Goal: Task Accomplishment & Management: Use online tool/utility

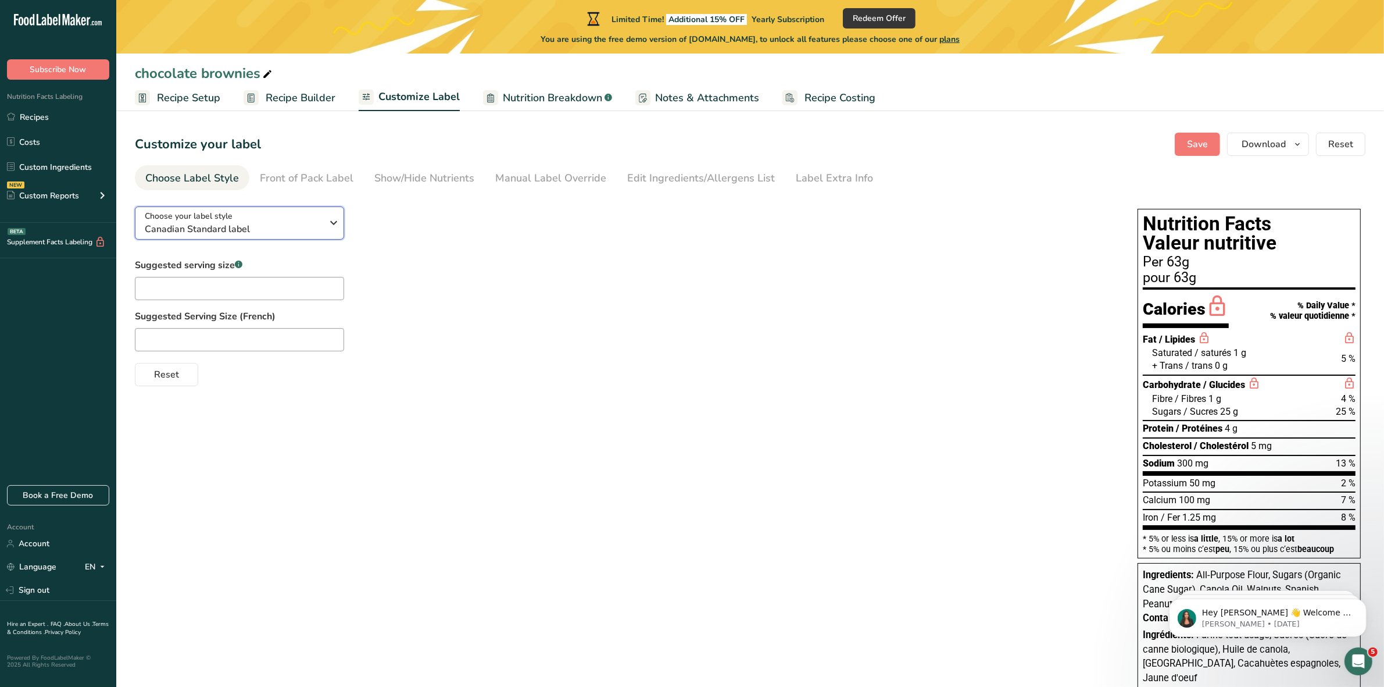
click at [305, 226] on span "Canadian Standard label" at bounding box center [233, 229] width 177 height 14
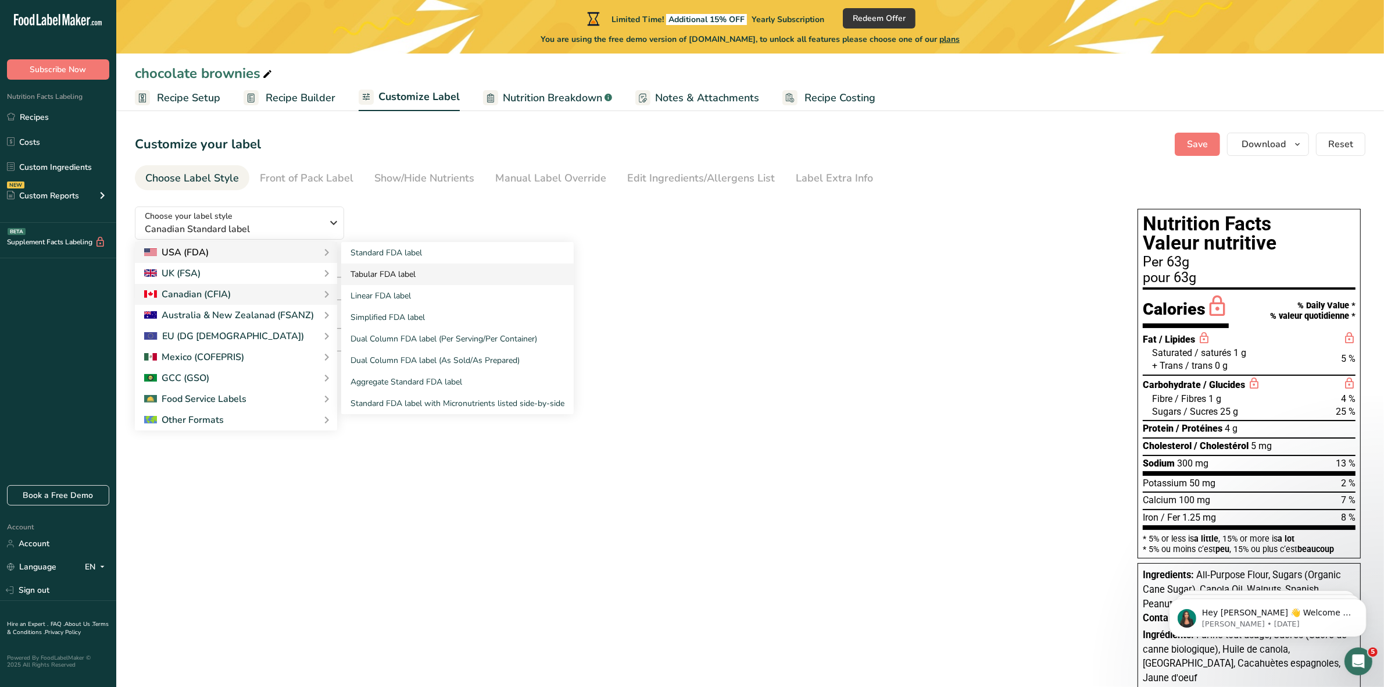
click at [413, 271] on link "Tabular FDA label" at bounding box center [457, 274] width 233 height 22
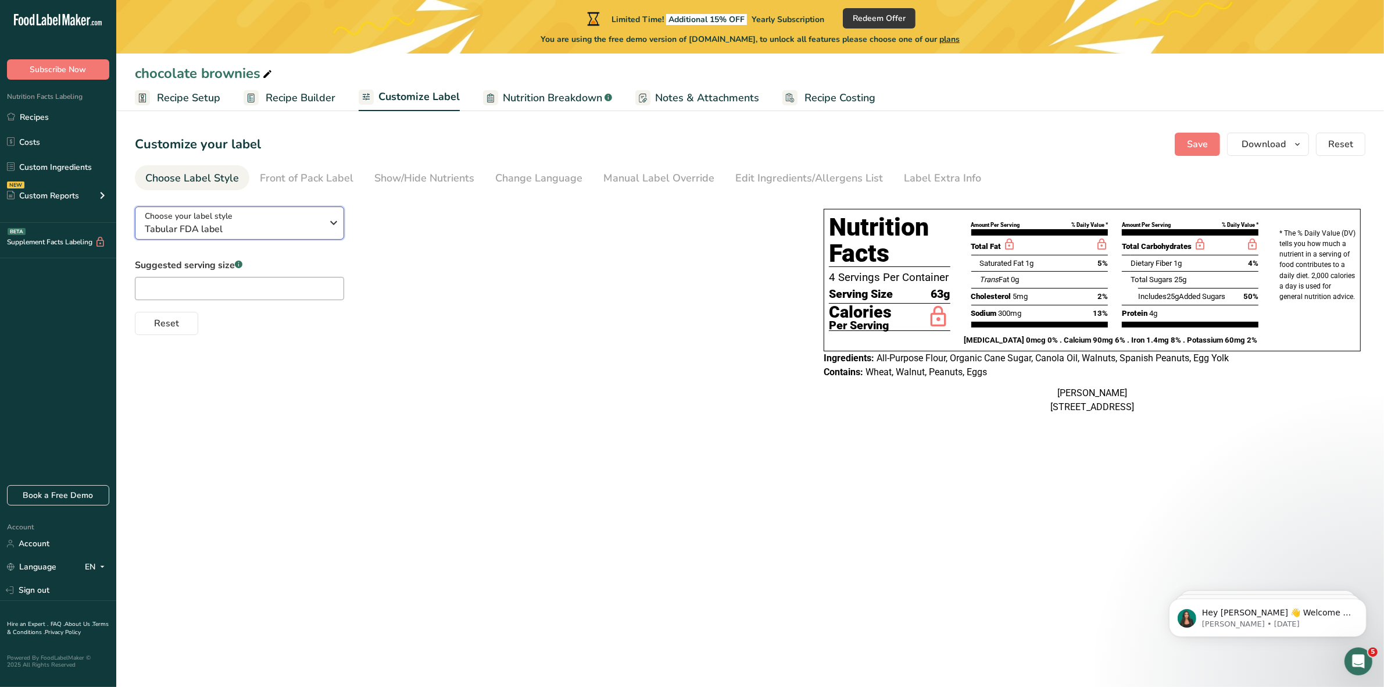
click at [329, 230] on icon "button" at bounding box center [334, 222] width 14 height 21
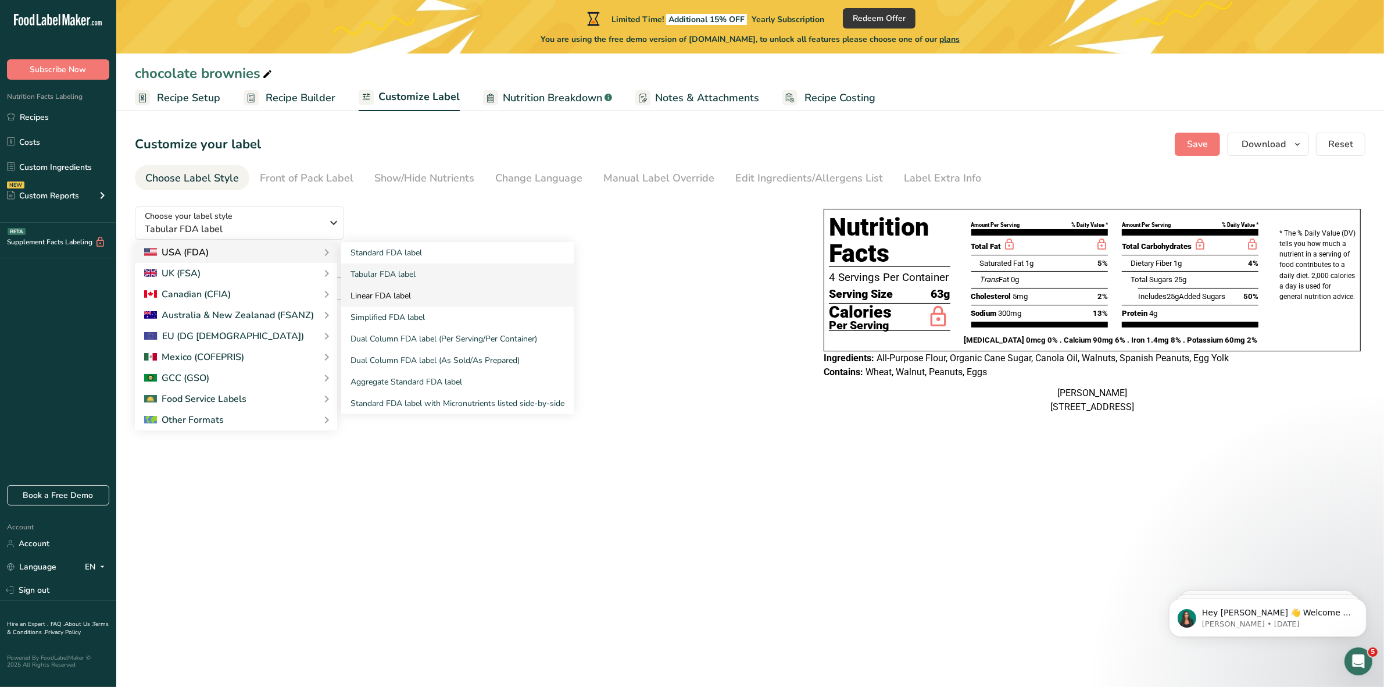
click at [448, 295] on link "Linear FDA label" at bounding box center [457, 296] width 233 height 22
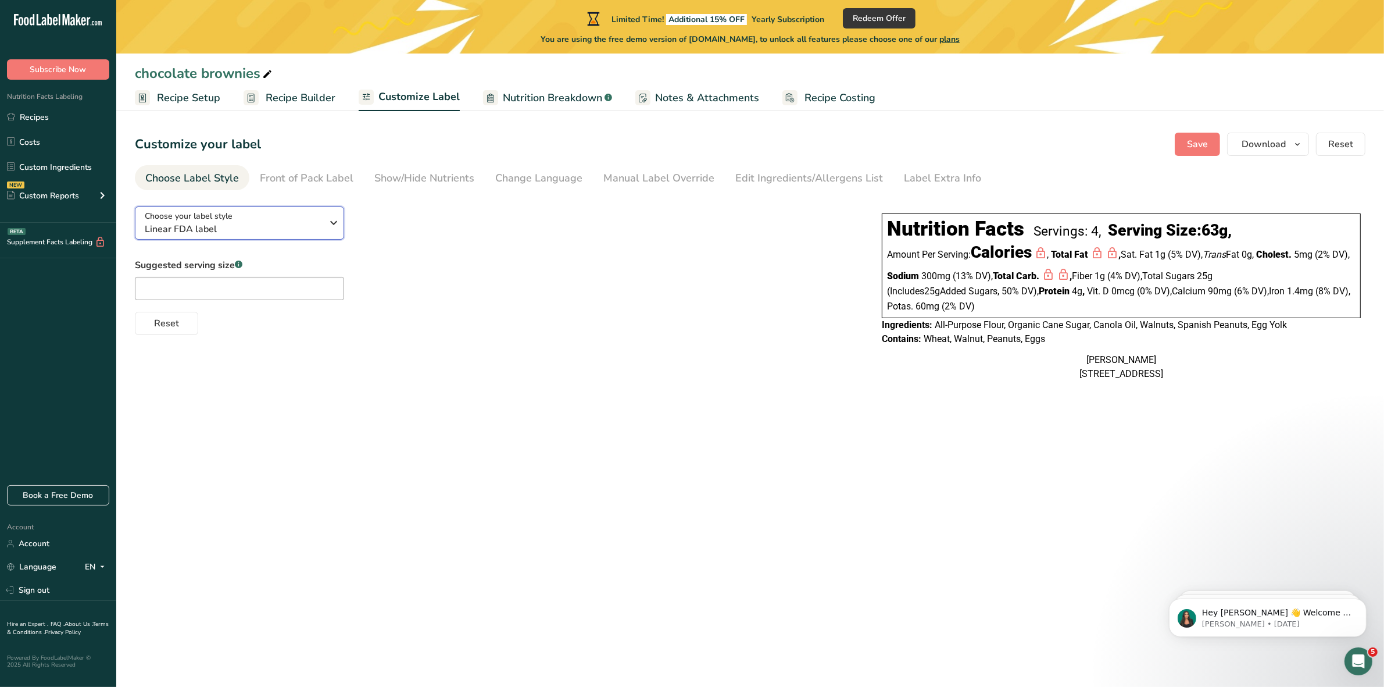
click at [335, 221] on icon "button" at bounding box center [334, 222] width 14 height 21
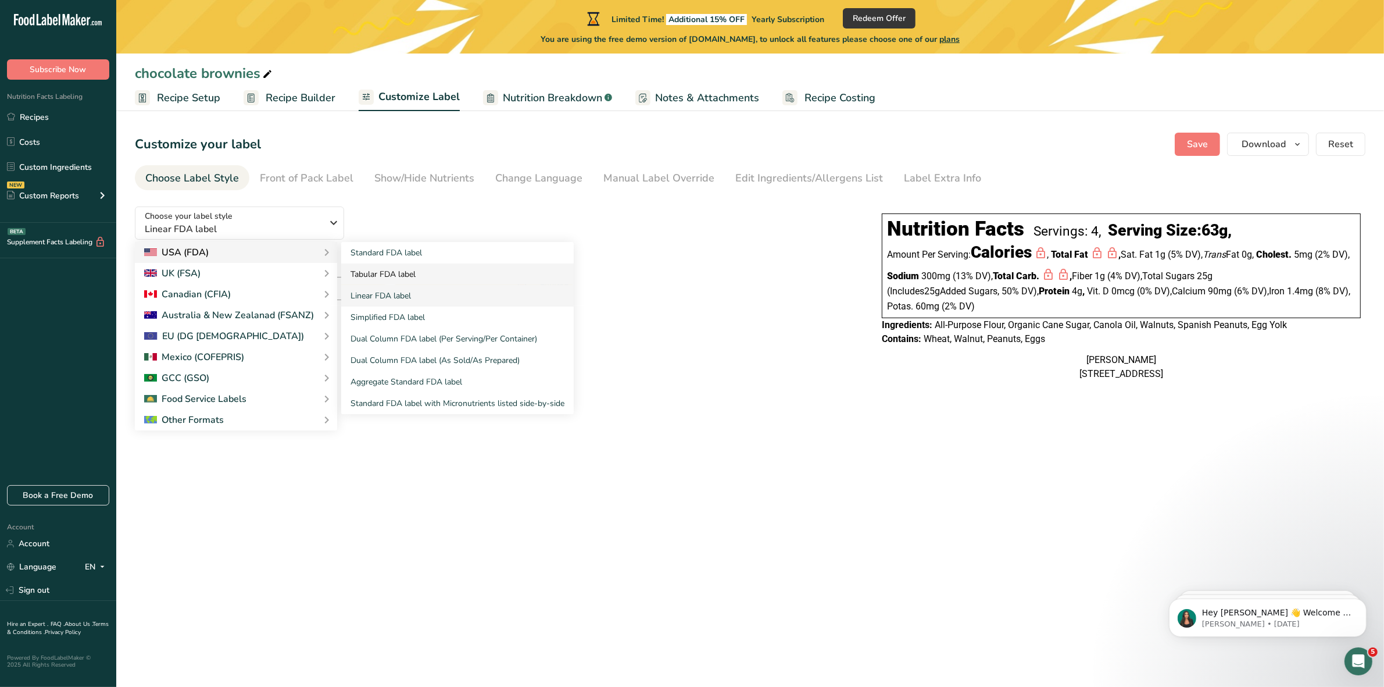
click at [388, 272] on link "Tabular FDA label" at bounding box center [457, 274] width 233 height 22
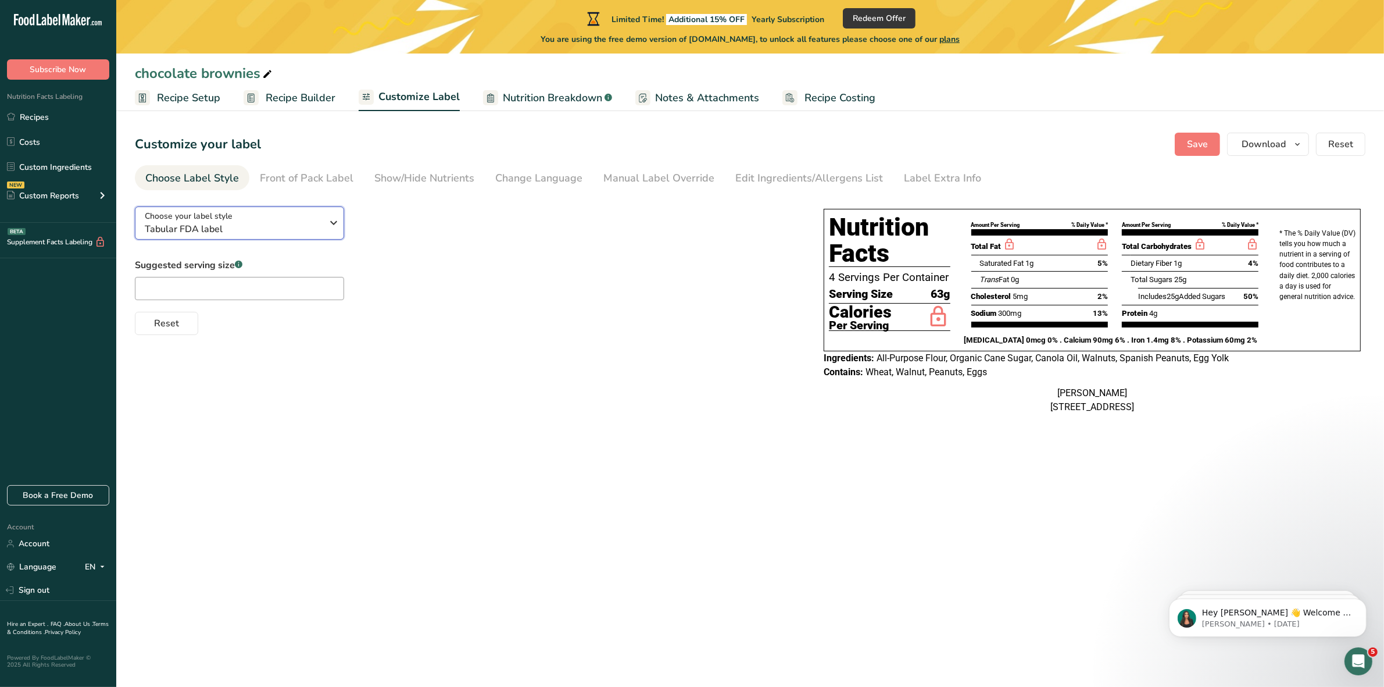
click at [334, 219] on icon "button" at bounding box center [334, 222] width 14 height 21
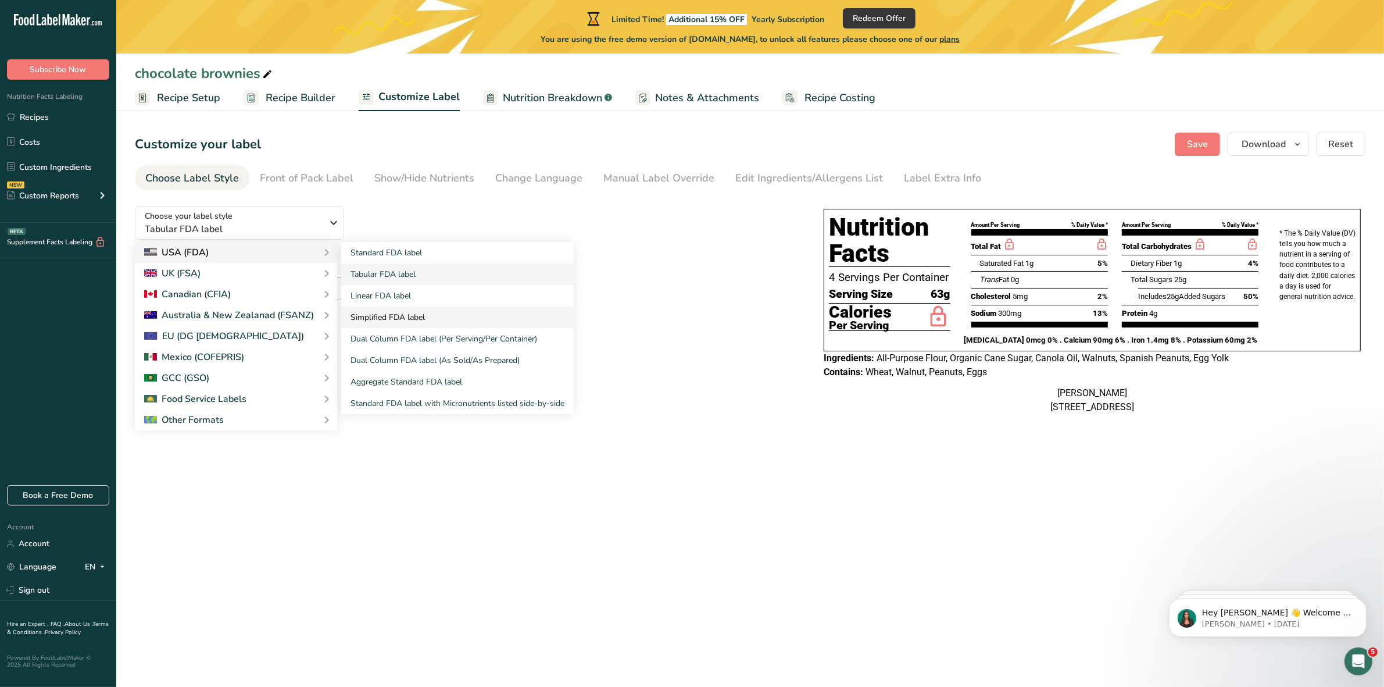
click at [388, 317] on link "Simplified FDA label" at bounding box center [457, 317] width 233 height 22
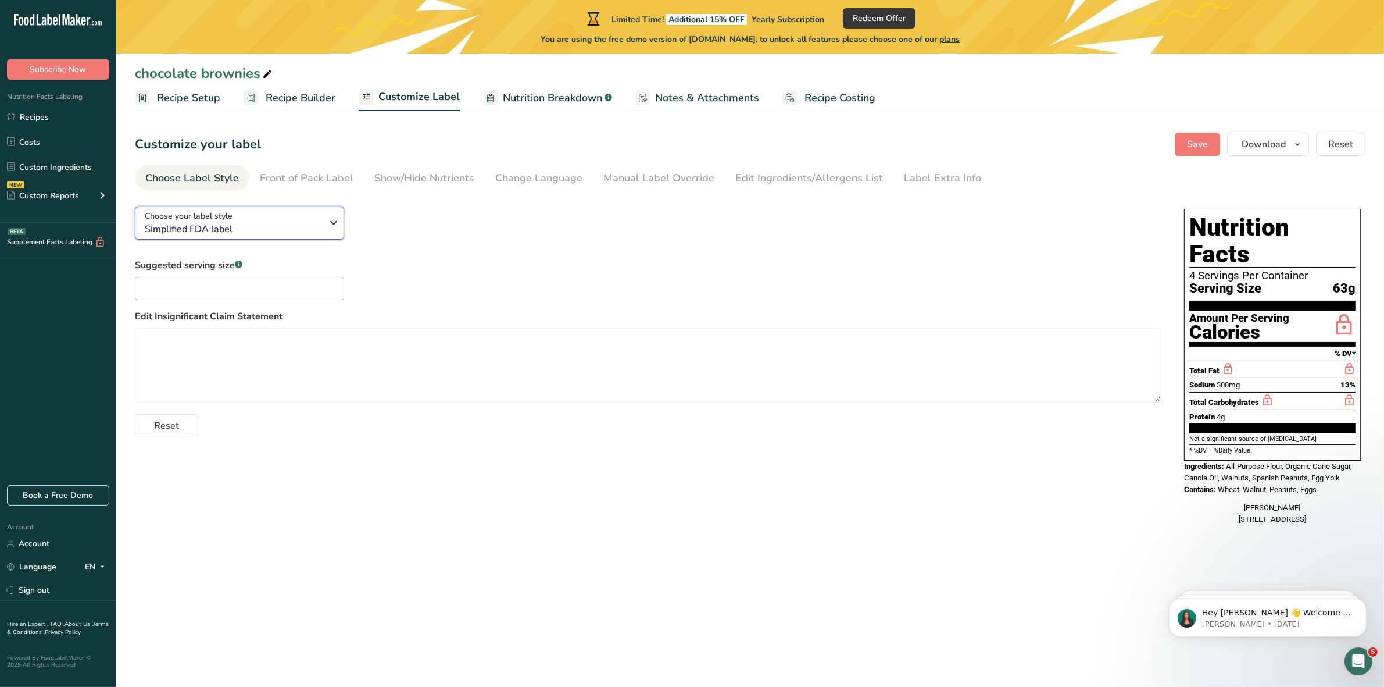
click at [333, 222] on icon "button" at bounding box center [334, 222] width 14 height 21
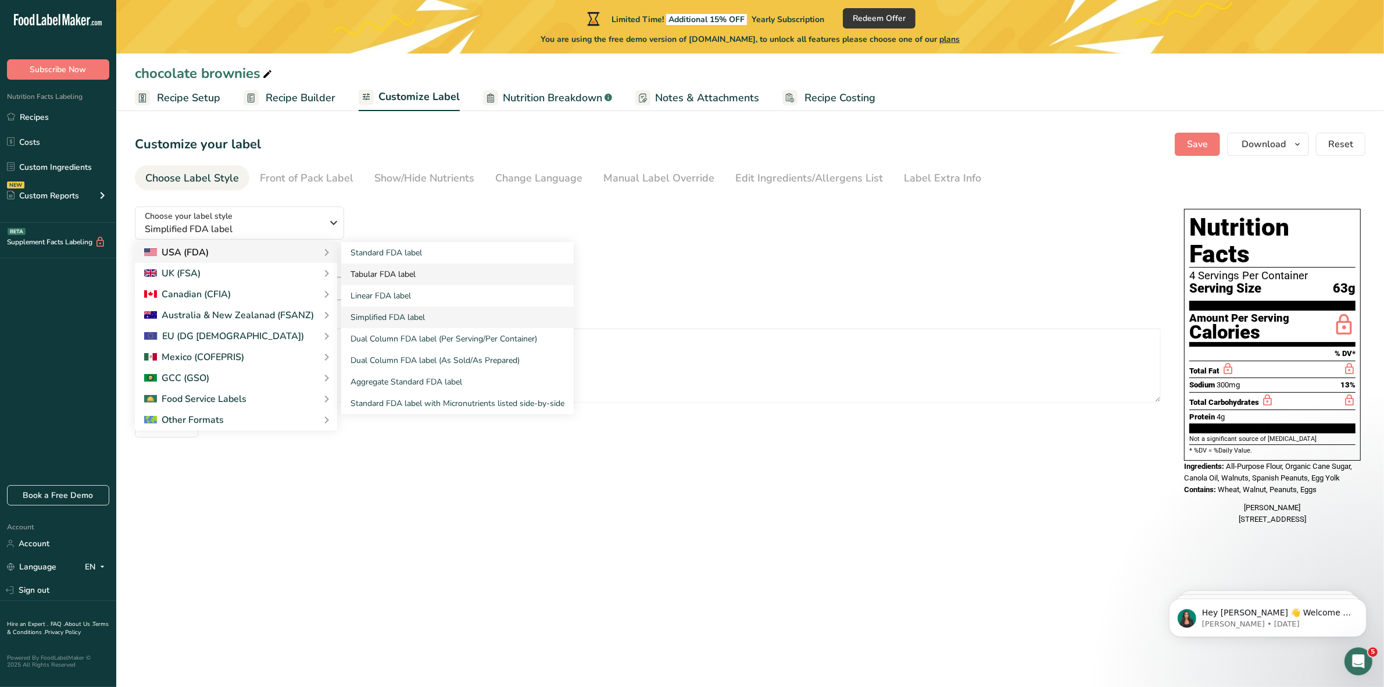
click at [396, 266] on link "Tabular FDA label" at bounding box center [457, 274] width 233 height 22
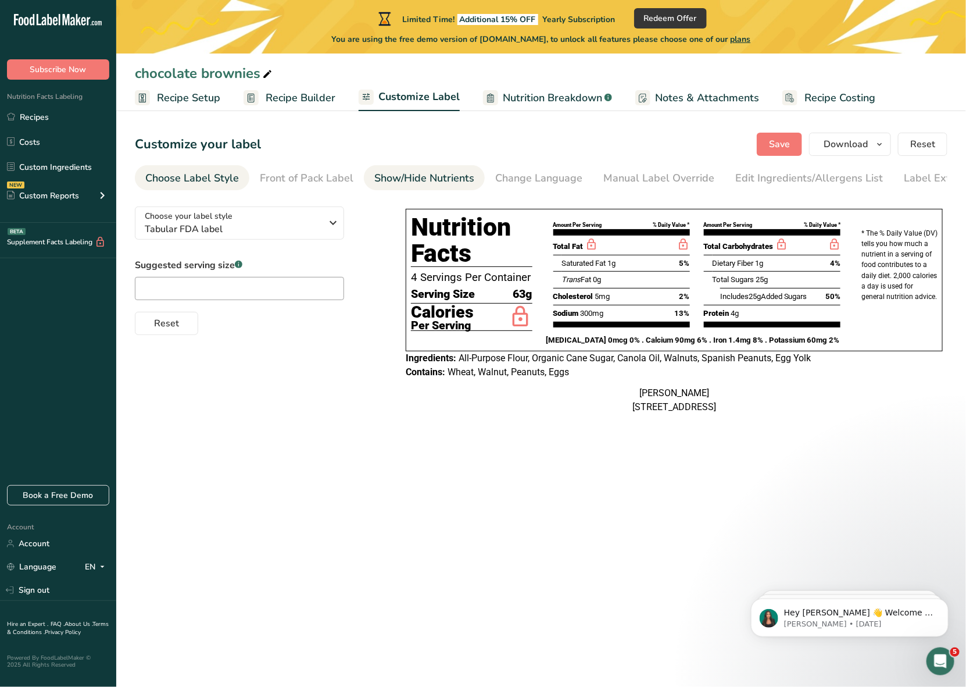
click at [413, 185] on div "Show/Hide Nutrients" at bounding box center [424, 178] width 100 height 16
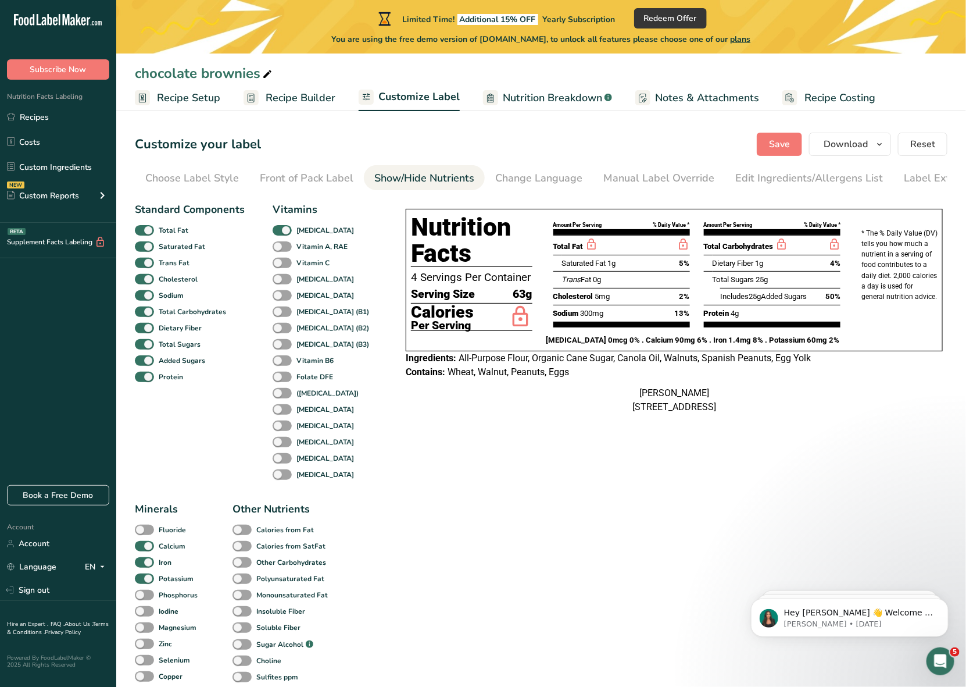
scroll to position [0, 31]
click at [280, 250] on span at bounding box center [282, 246] width 19 height 11
click at [280, 250] on input "Vitamin A, RAE" at bounding box center [277, 246] width 8 height 8
checkbox input "true"
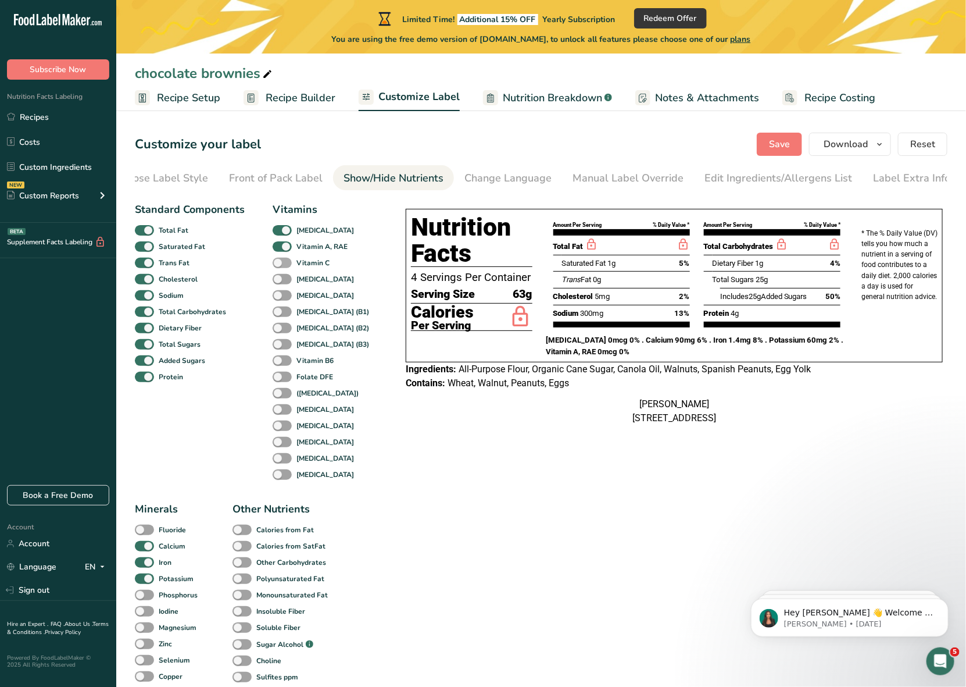
click at [282, 267] on span at bounding box center [282, 263] width 19 height 11
click at [280, 266] on input "Vitamin C" at bounding box center [277, 263] width 8 height 8
checkbox input "true"
click at [282, 283] on span at bounding box center [282, 279] width 19 height 11
click at [280, 283] on input "[MEDICAL_DATA]" at bounding box center [277, 279] width 8 height 8
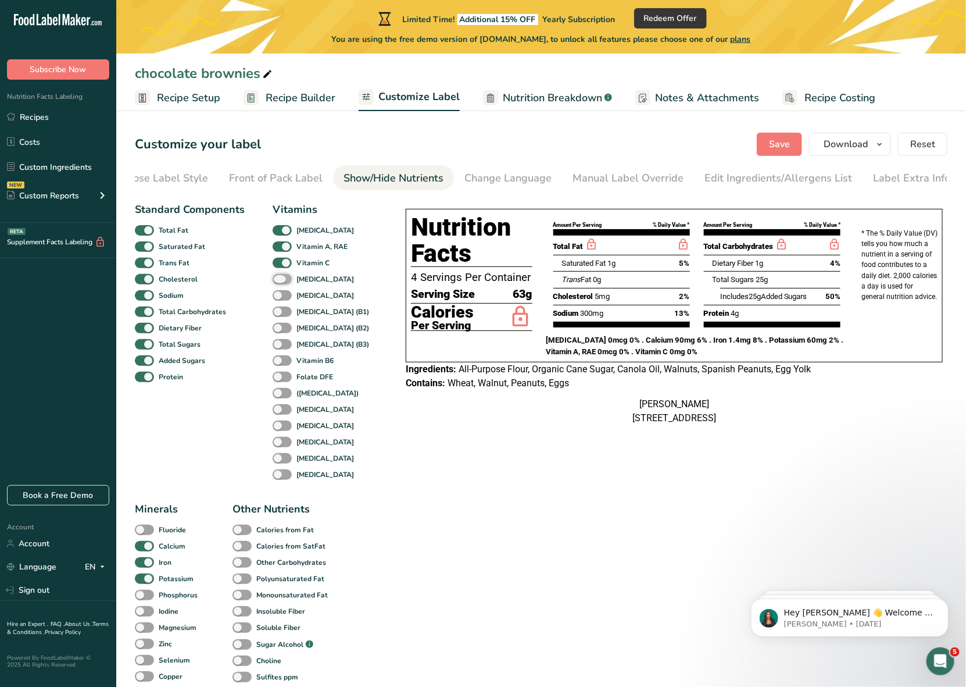
checkbox input "true"
click at [285, 298] on span at bounding box center [282, 295] width 19 height 11
click at [280, 298] on input "[MEDICAL_DATA]" at bounding box center [277, 295] width 8 height 8
checkbox input "true"
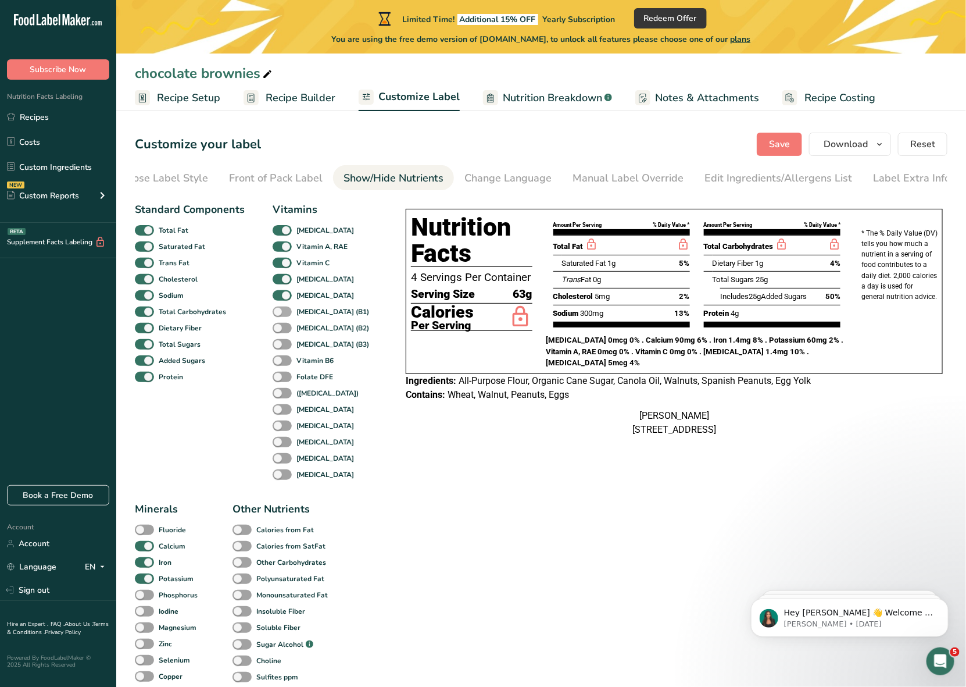
click at [283, 315] on span at bounding box center [282, 311] width 19 height 11
click at [280, 315] on input "[MEDICAL_DATA] (B1)" at bounding box center [277, 312] width 8 height 8
checkbox input "true"
click at [282, 331] on span at bounding box center [282, 328] width 19 height 11
click at [280, 331] on input "[MEDICAL_DATA] (B2)" at bounding box center [277, 328] width 8 height 8
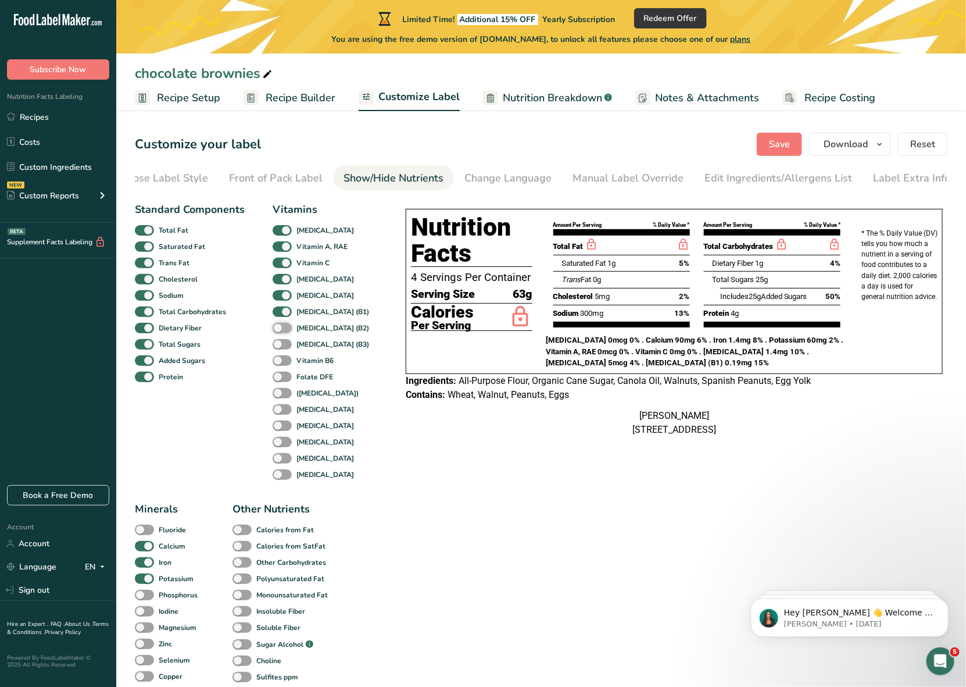
checkbox input "true"
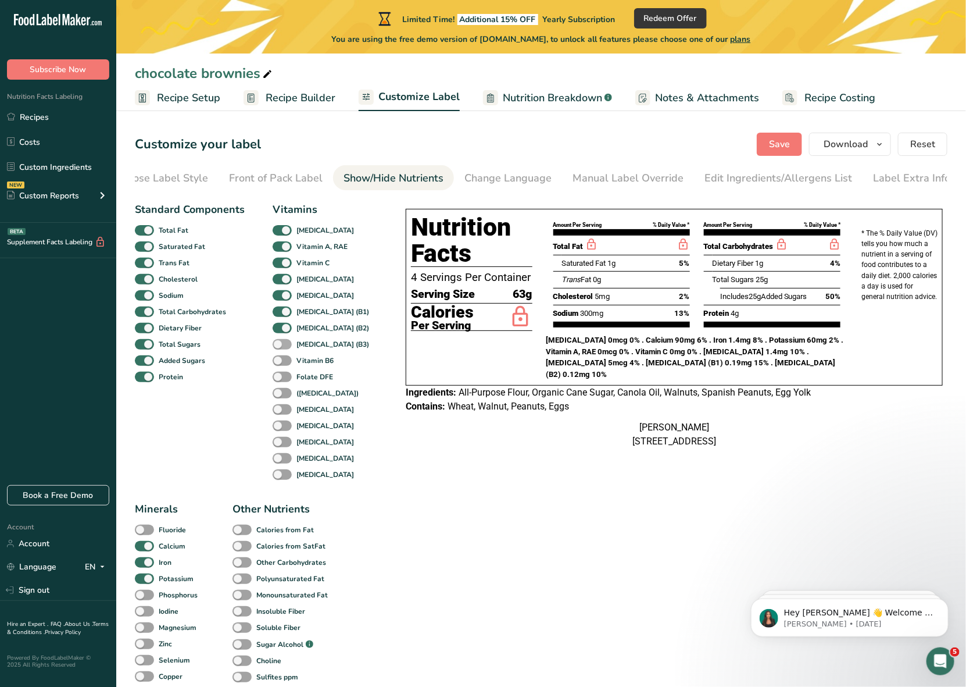
click at [282, 345] on span at bounding box center [282, 344] width 19 height 11
click at [280, 345] on input "[MEDICAL_DATA] (B3)" at bounding box center [277, 344] width 8 height 8
checkbox input "true"
click at [281, 361] on span at bounding box center [282, 360] width 19 height 11
click at [280, 361] on input "Vitamin B6" at bounding box center [277, 360] width 8 height 8
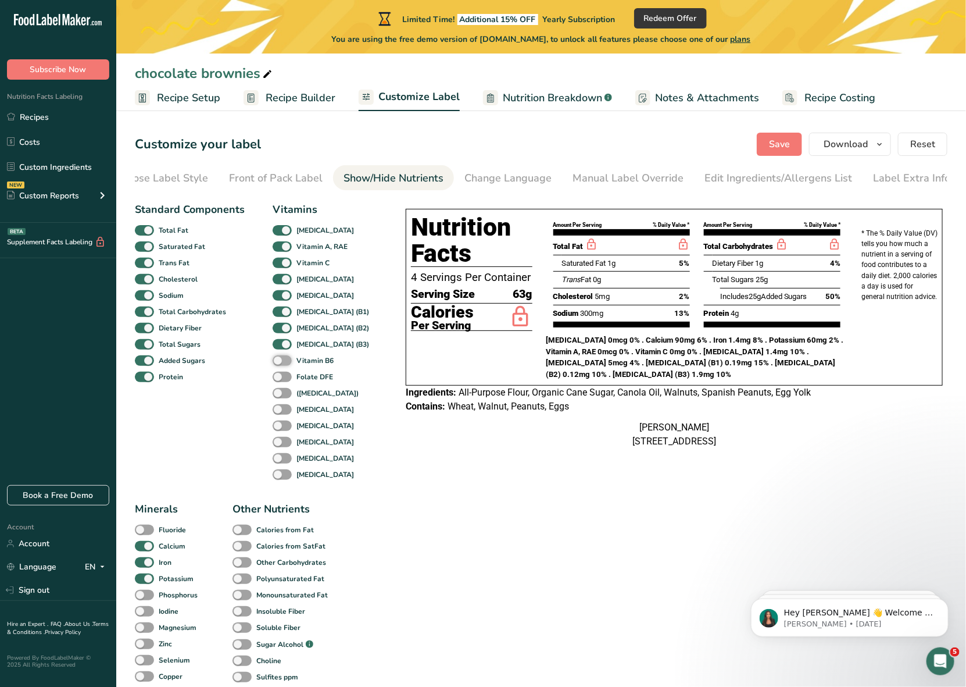
checkbox input "true"
click at [281, 381] on span at bounding box center [282, 376] width 19 height 11
click at [280, 380] on input "Folate DFE" at bounding box center [277, 377] width 8 height 8
checkbox input "true"
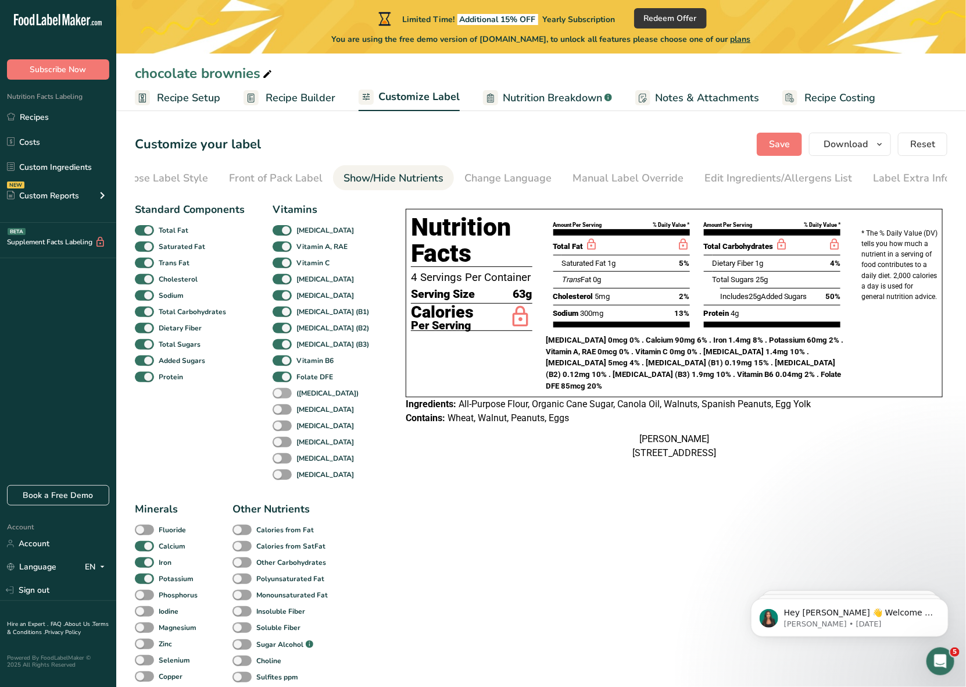
click at [281, 394] on span at bounding box center [282, 393] width 19 height 11
click at [280, 394] on input "([MEDICAL_DATA])" at bounding box center [277, 393] width 8 height 8
checkbox input "true"
click at [280, 413] on span at bounding box center [282, 409] width 19 height 11
click at [280, 413] on input "[MEDICAL_DATA]" at bounding box center [277, 409] width 8 height 8
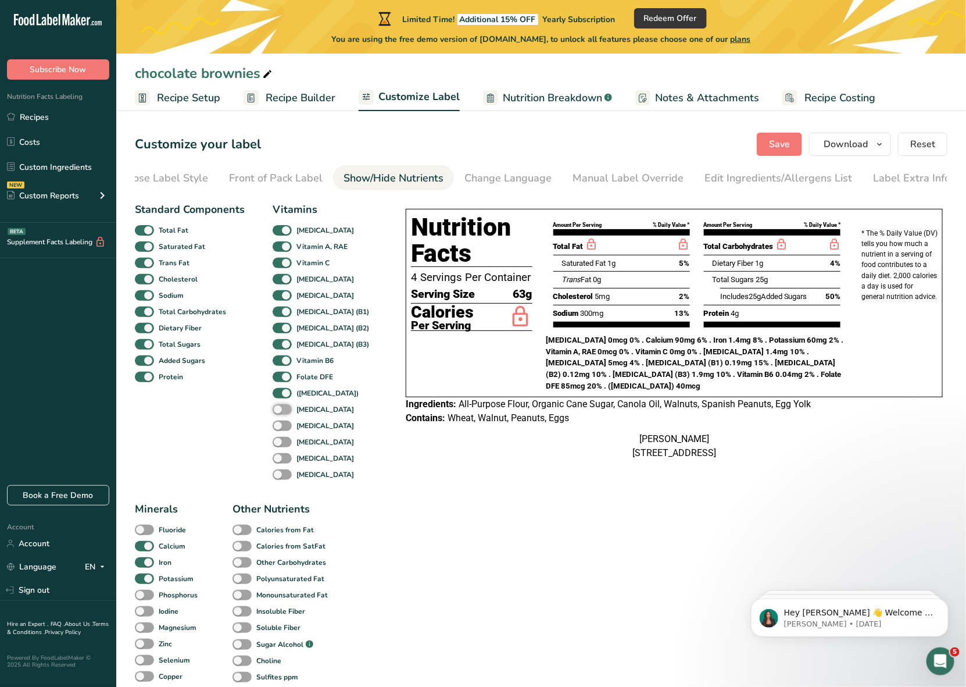
checkbox input "true"
click at [280, 427] on span at bounding box center [282, 425] width 19 height 11
click at [280, 427] on input "[MEDICAL_DATA]" at bounding box center [277, 425] width 8 height 8
checkbox input "true"
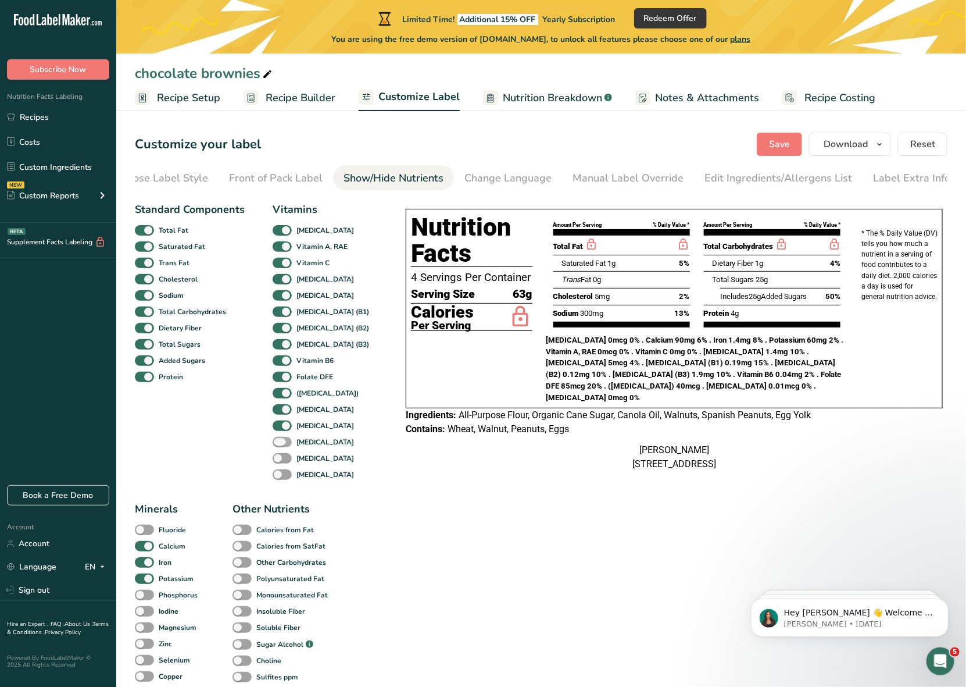
click at [277, 444] on span at bounding box center [282, 442] width 19 height 11
click at [277, 444] on input "[MEDICAL_DATA]" at bounding box center [277, 442] width 8 height 8
checkbox input "true"
click at [280, 459] on span at bounding box center [282, 458] width 19 height 11
click at [280, 459] on input "[MEDICAL_DATA]" at bounding box center [277, 458] width 8 height 8
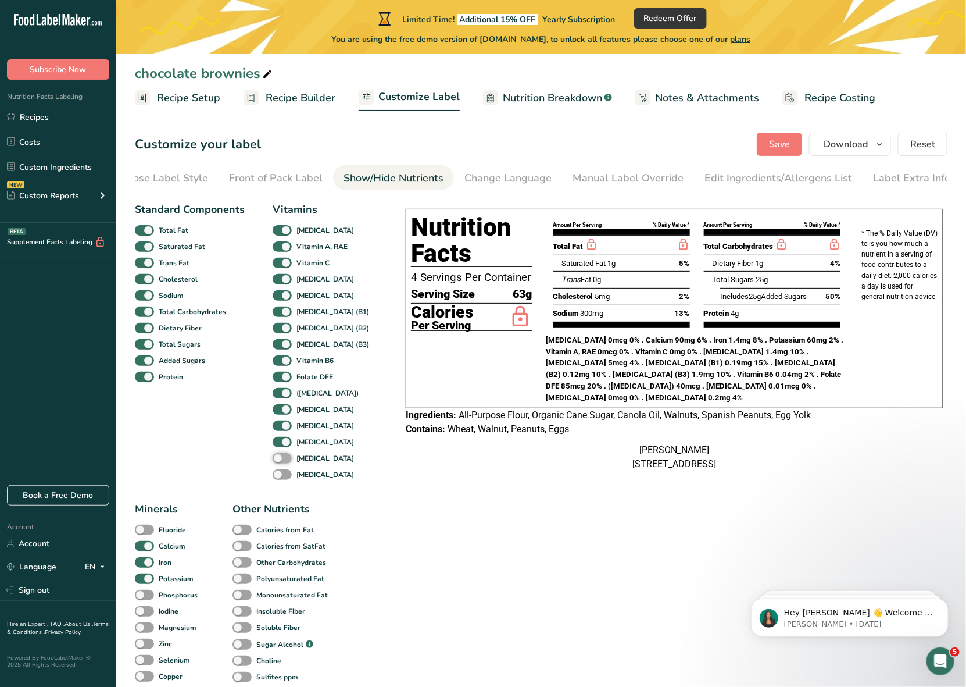
checkbox input "true"
click at [281, 473] on span at bounding box center [282, 474] width 19 height 11
click at [280, 473] on input "[MEDICAL_DATA]" at bounding box center [277, 474] width 8 height 8
checkbox input "true"
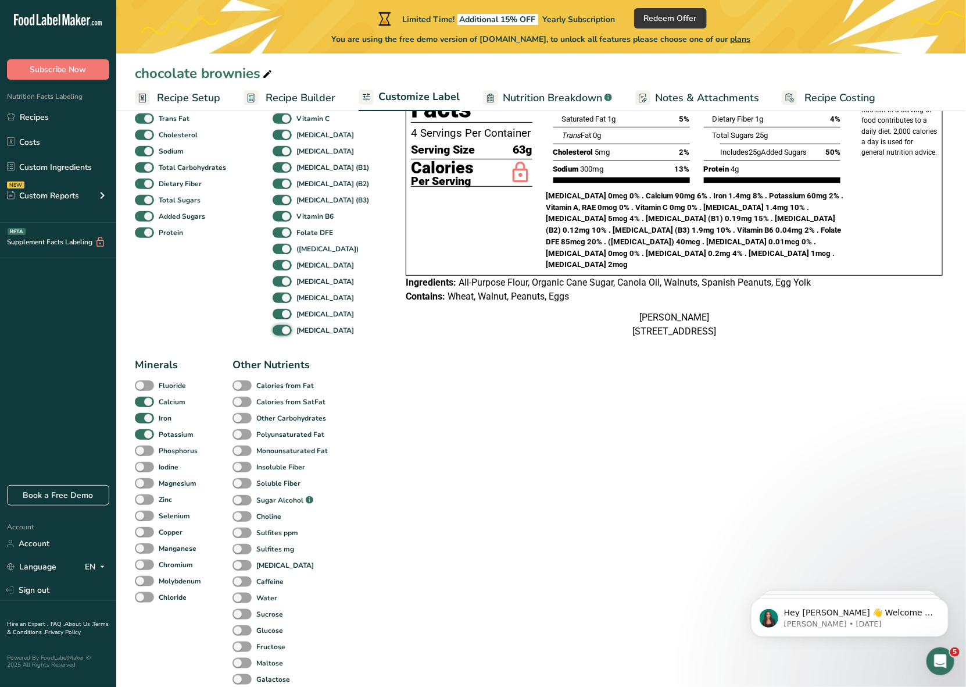
scroll to position [145, 0]
click at [142, 388] on span at bounding box center [144, 384] width 19 height 11
click at [142, 388] on input "Fluoride" at bounding box center [139, 384] width 8 height 8
checkbox input "true"
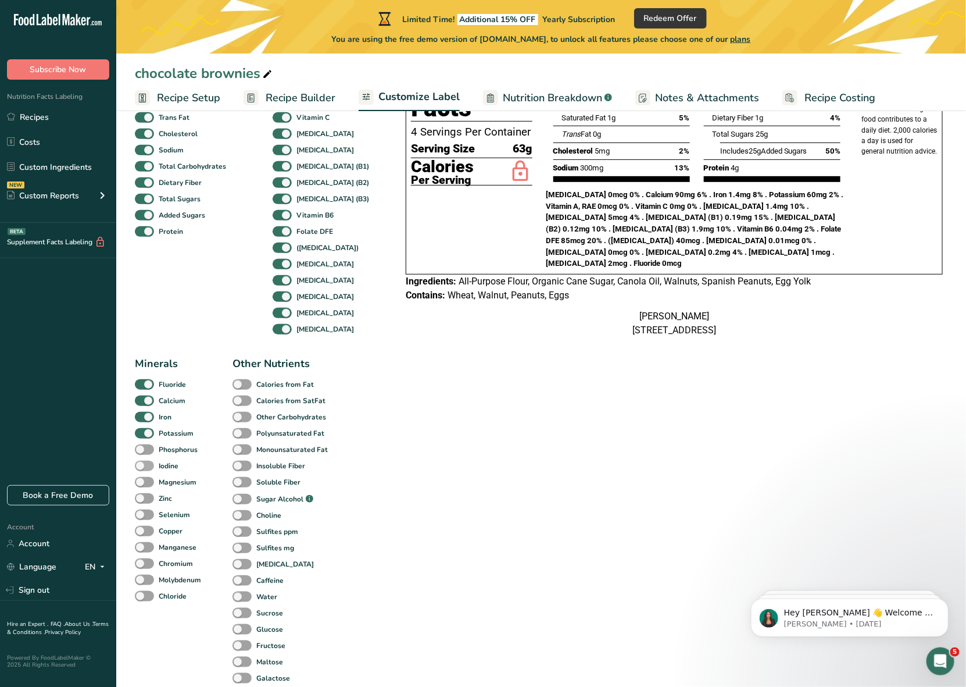
drag, startPoint x: 138, startPoint y: 454, endPoint x: 142, endPoint y: 467, distance: 13.6
click at [138, 454] on span at bounding box center [144, 449] width 19 height 11
click at [138, 453] on input "Phosphorus" at bounding box center [139, 449] width 8 height 8
checkbox input "true"
click at [144, 471] on span at bounding box center [144, 465] width 19 height 11
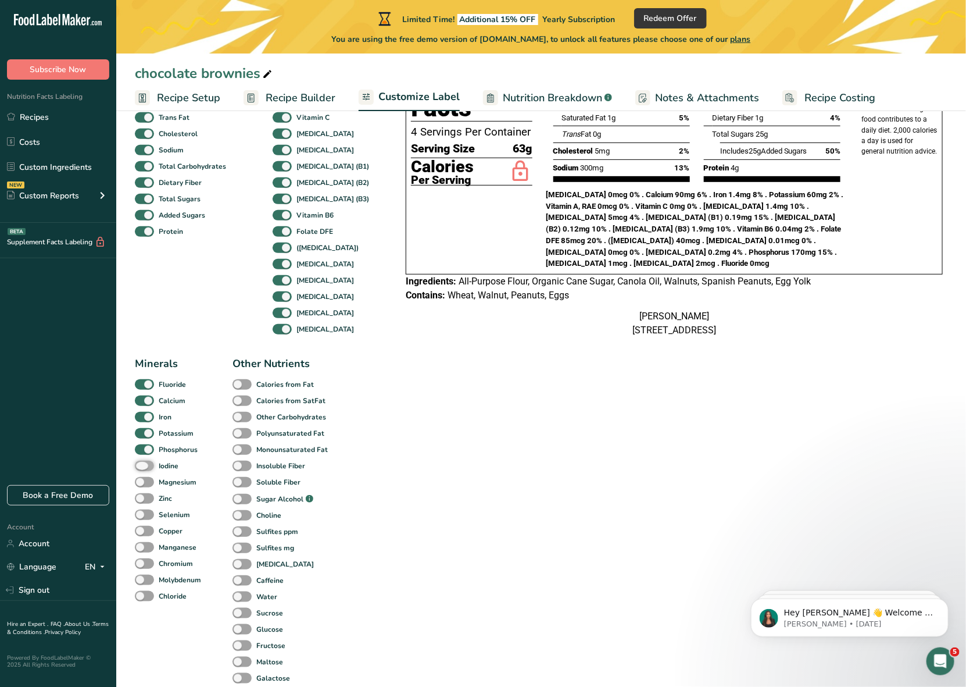
click at [142, 469] on input "Iodine" at bounding box center [139, 466] width 8 height 8
checkbox input "true"
drag, startPoint x: 144, startPoint y: 492, endPoint x: 145, endPoint y: 499, distance: 7.1
click at [144, 490] on div "Magnesium" at bounding box center [143, 482] width 17 height 16
click at [148, 490] on div "Magnesium" at bounding box center [143, 482] width 17 height 16
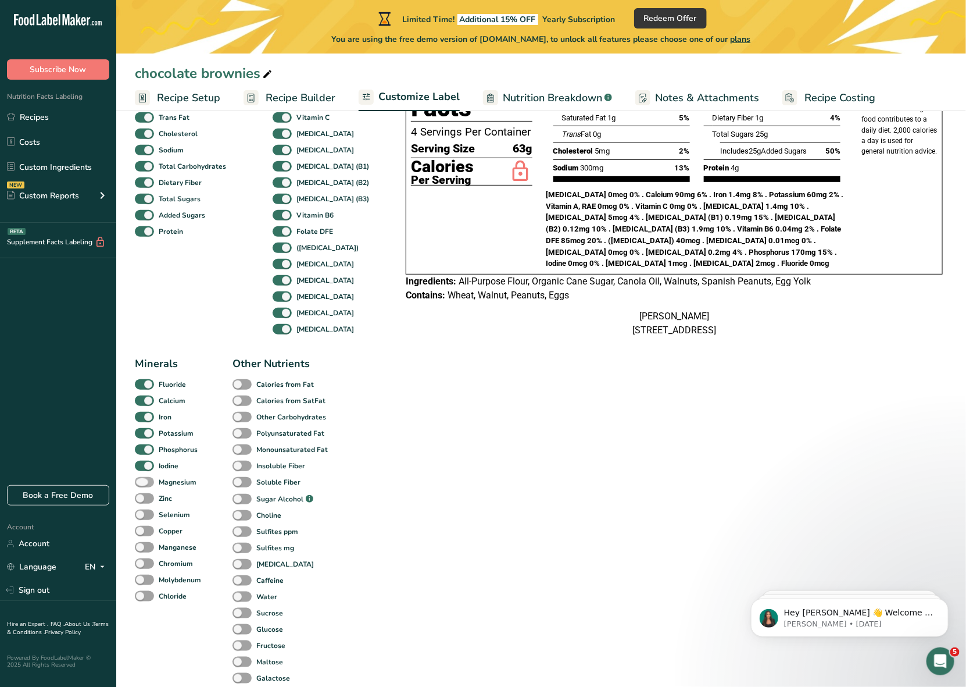
click at [146, 488] on span at bounding box center [144, 482] width 19 height 11
click at [142, 485] on input "Magnesium" at bounding box center [139, 482] width 8 height 8
checkbox input "true"
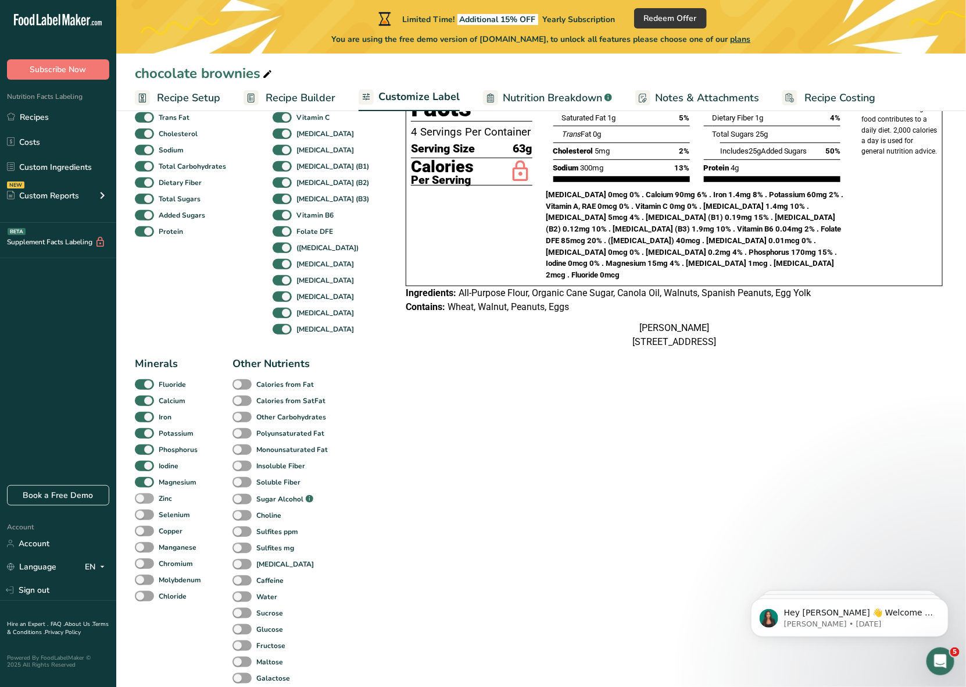
click at [143, 504] on span at bounding box center [144, 498] width 19 height 11
click at [142, 502] on input "Zinc" at bounding box center [139, 498] width 8 height 8
checkbox input "true"
click at [145, 516] on span at bounding box center [144, 514] width 19 height 11
click at [142, 516] on input "Selenium" at bounding box center [139, 514] width 8 height 8
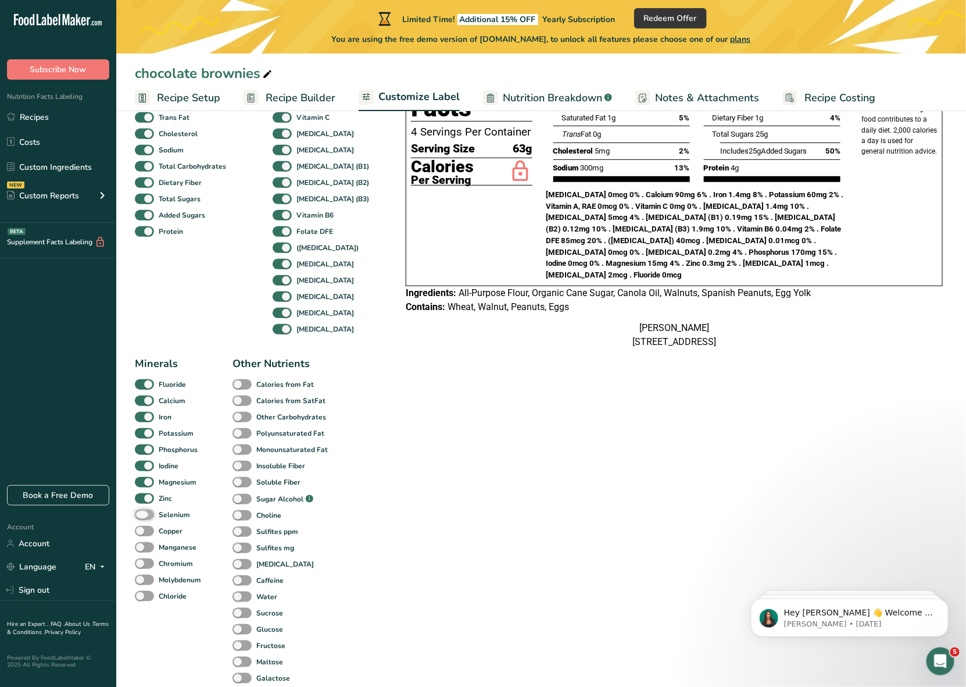
checkbox input "true"
click at [141, 535] on span at bounding box center [144, 531] width 19 height 11
click at [141, 534] on input "Copper" at bounding box center [139, 531] width 8 height 8
checkbox input "true"
click at [147, 553] on span at bounding box center [144, 547] width 19 height 11
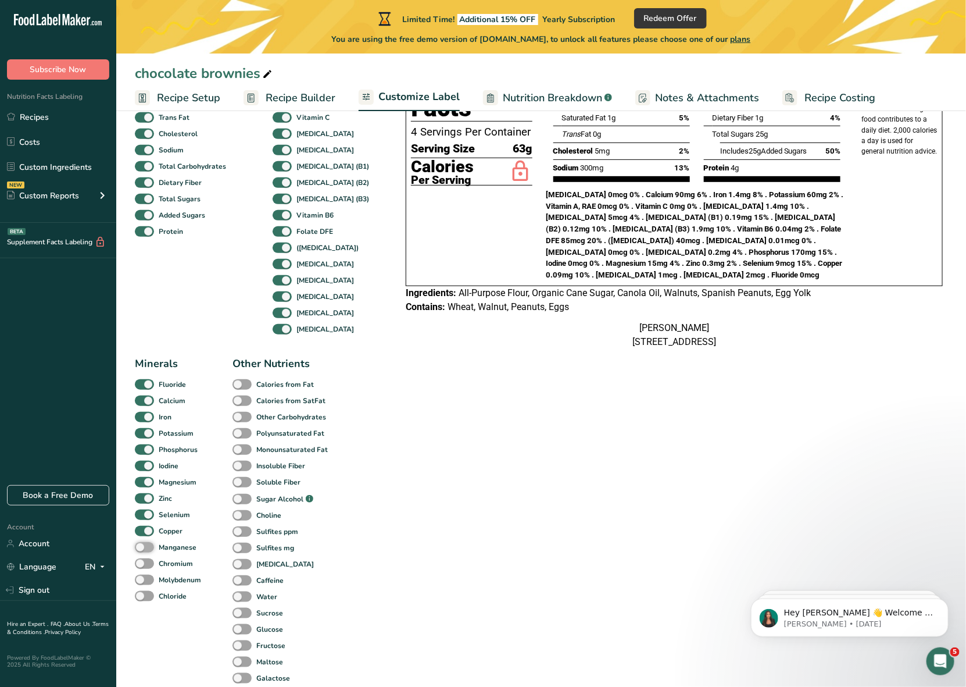
click at [142, 551] on input "Manganese" at bounding box center [139, 547] width 8 height 8
checkbox input "true"
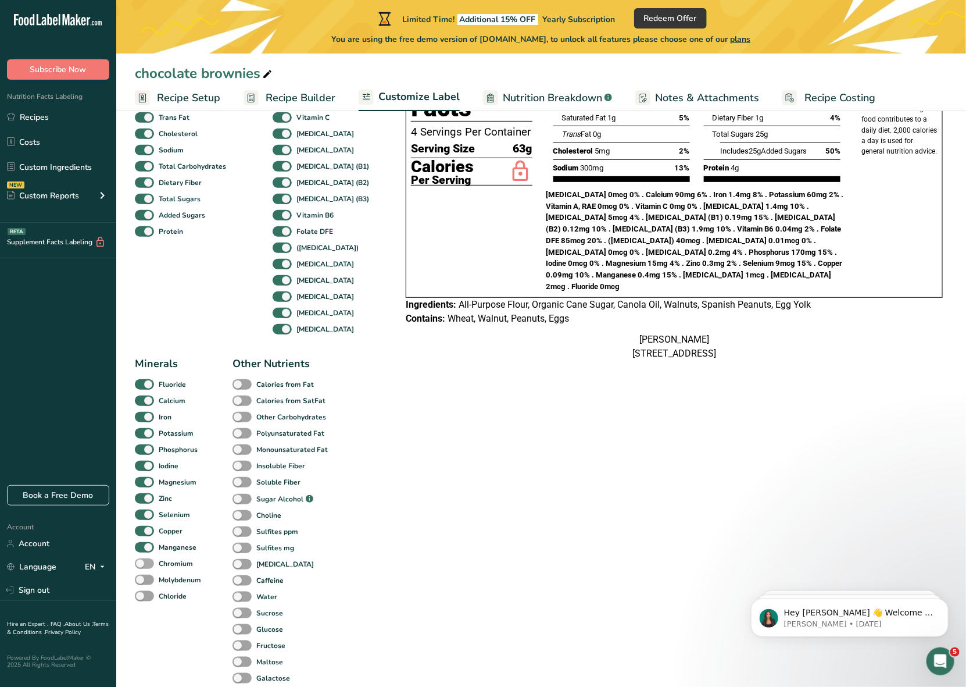
click at [146, 569] on span at bounding box center [144, 563] width 19 height 11
click at [142, 567] on input "Chromium" at bounding box center [139, 563] width 8 height 8
checkbox input "true"
click at [144, 585] on span at bounding box center [144, 579] width 19 height 11
click at [142, 583] on input "Molybdenum" at bounding box center [139, 579] width 8 height 8
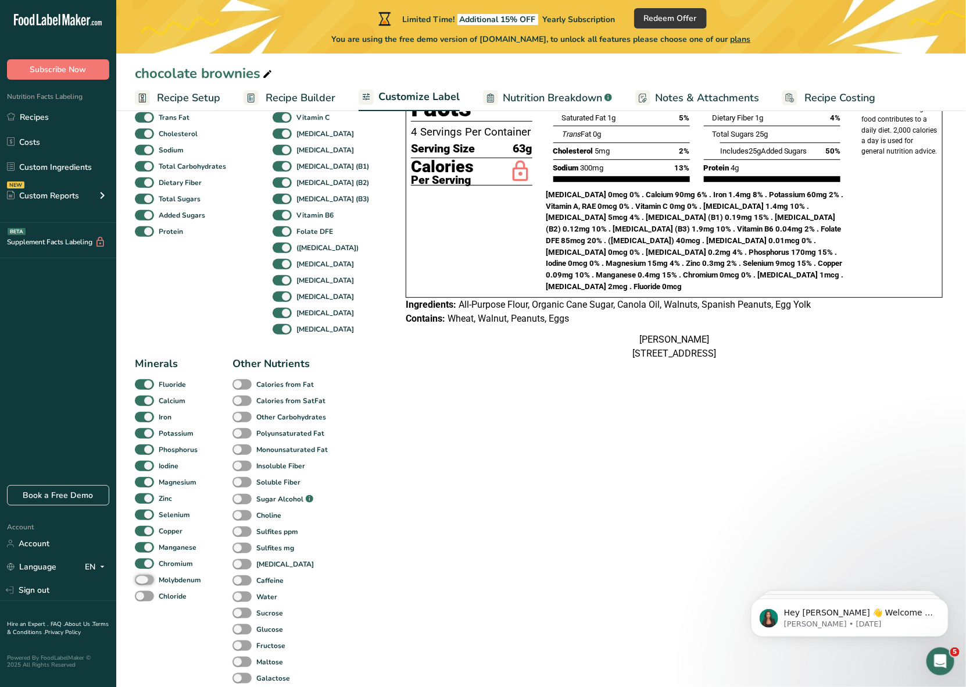
checkbox input "true"
click at [144, 599] on span at bounding box center [144, 596] width 19 height 11
click at [142, 599] on input "Chloride" at bounding box center [139, 596] width 8 height 8
checkbox input "true"
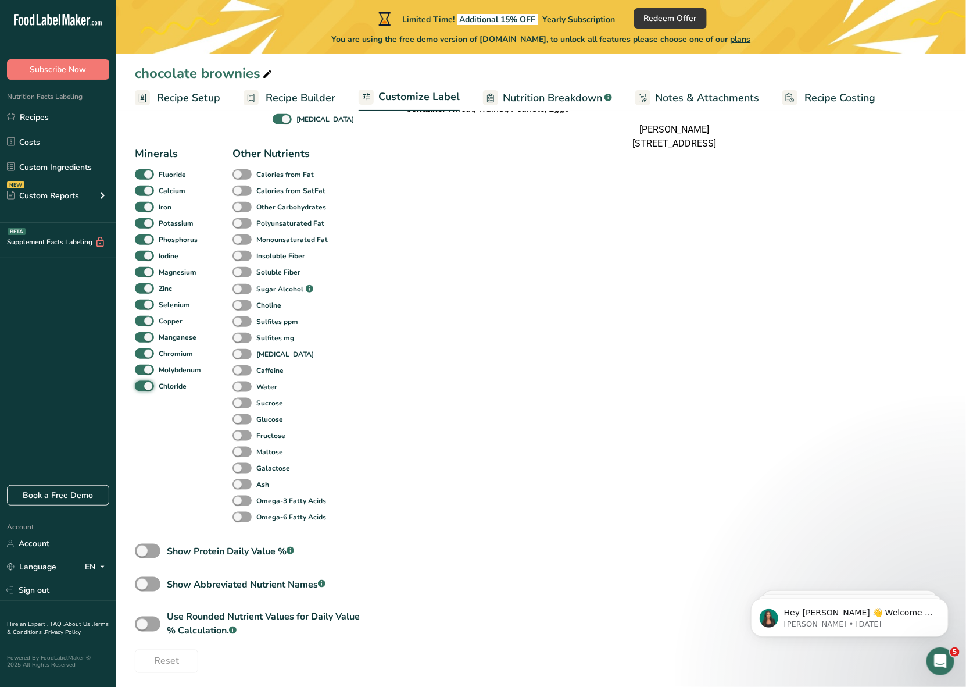
scroll to position [368, 0]
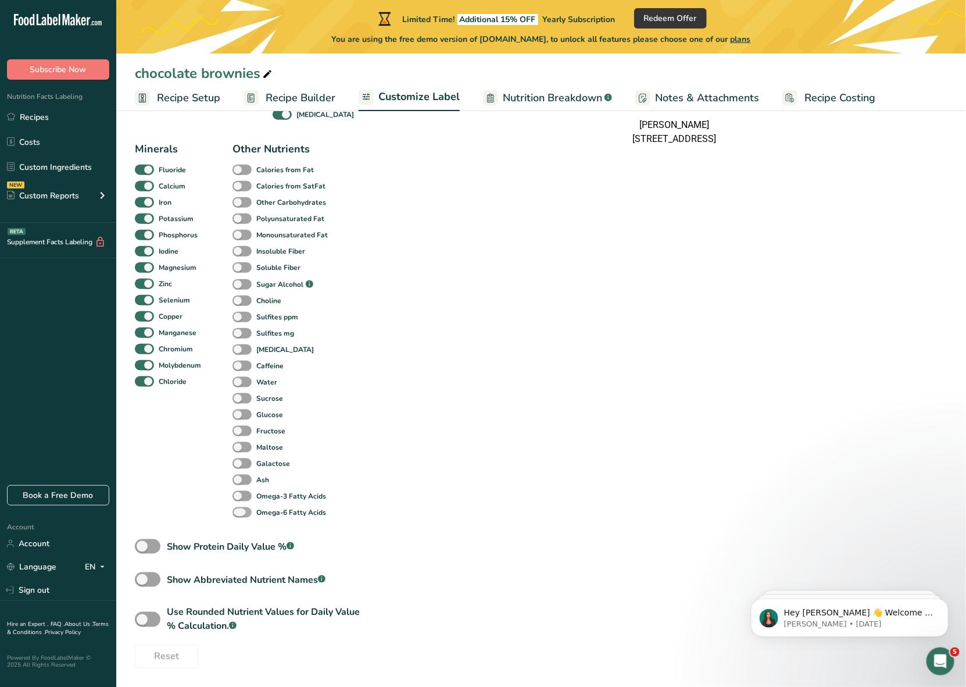
click at [241, 509] on span at bounding box center [242, 512] width 19 height 11
click at [240, 509] on input "Omega-6 Fatty Acids" at bounding box center [237, 512] width 8 height 8
checkbox input "true"
click at [242, 495] on span at bounding box center [242, 496] width 19 height 11
click at [240, 495] on input "Omega-3 Fatty Acids" at bounding box center [237, 496] width 8 height 8
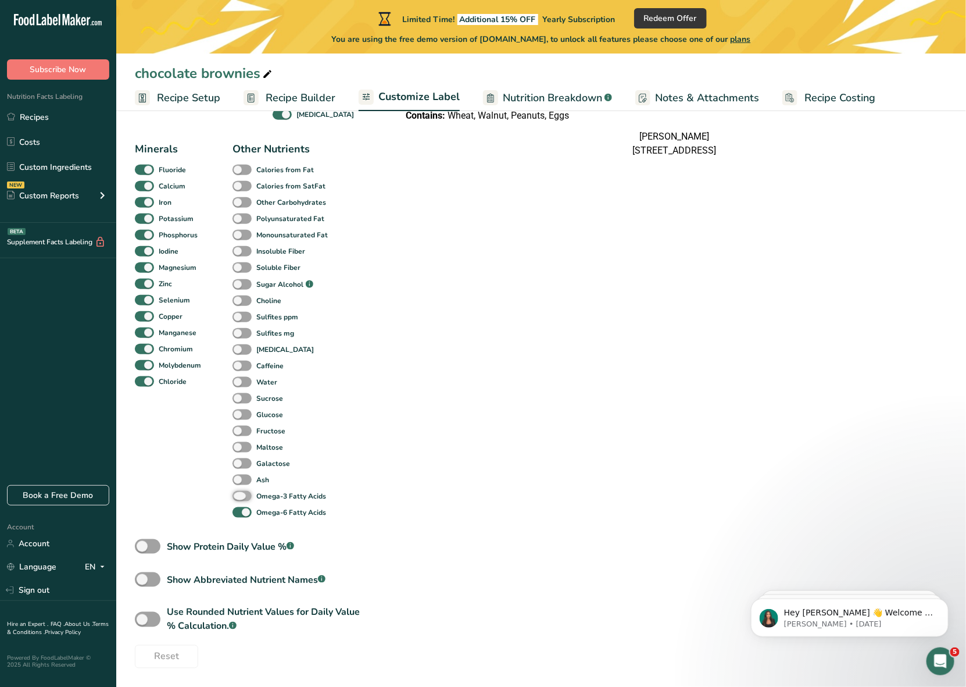
checkbox input "true"
click at [243, 477] on span at bounding box center [242, 479] width 19 height 11
click at [240, 477] on input "Ash" at bounding box center [237, 480] width 8 height 8
checkbox input "true"
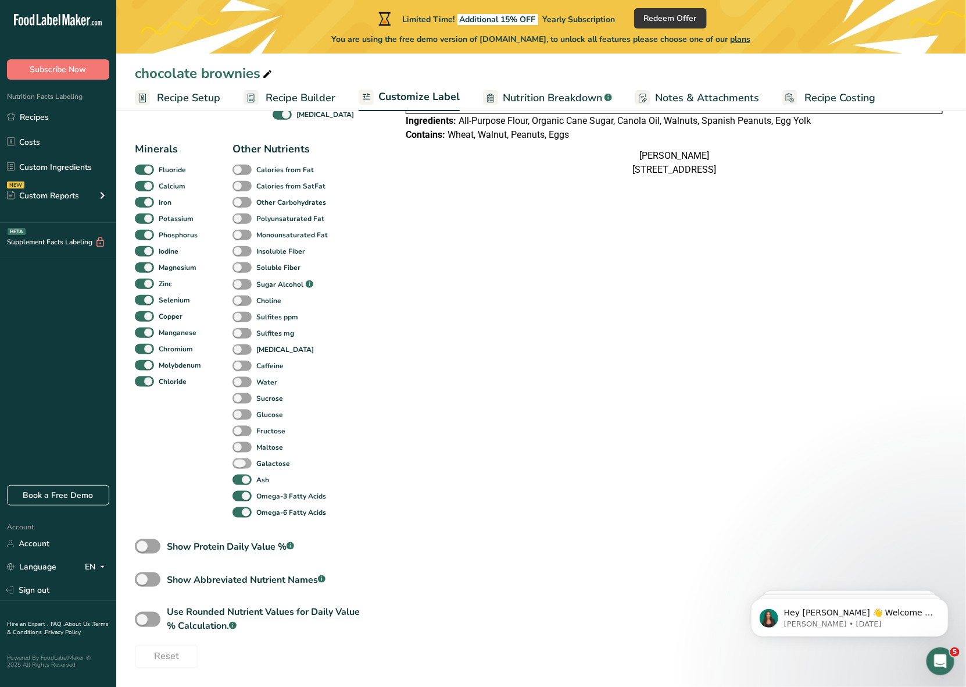
click at [244, 461] on span at bounding box center [242, 463] width 19 height 11
click at [240, 461] on input "Galactose" at bounding box center [237, 463] width 8 height 8
checkbox input "true"
click at [243, 442] on span at bounding box center [242, 447] width 19 height 11
click at [240, 443] on input "Maltose" at bounding box center [237, 447] width 8 height 8
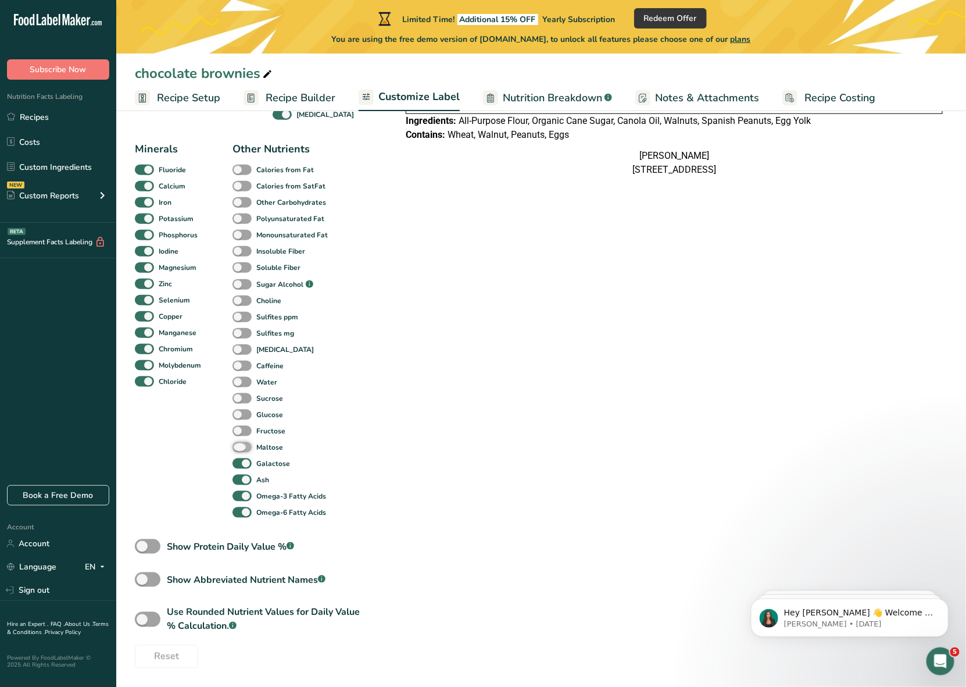
checkbox input "true"
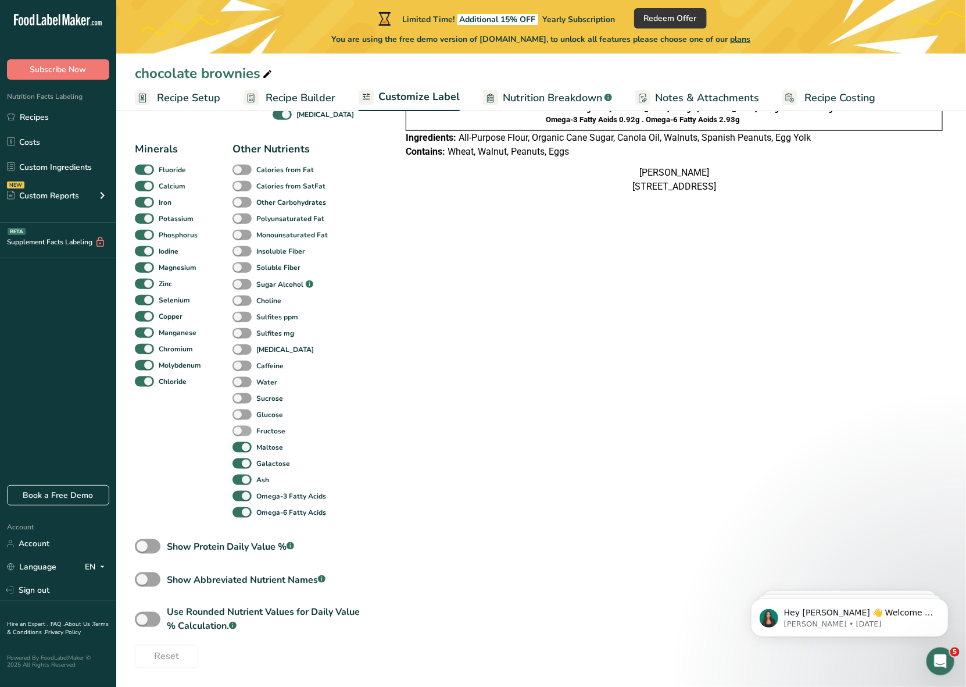
click at [243, 426] on span at bounding box center [242, 431] width 19 height 11
click at [240, 427] on input "Fructose" at bounding box center [237, 431] width 8 height 8
checkbox input "true"
click at [243, 409] on span at bounding box center [242, 414] width 19 height 11
click at [240, 410] on input "Glucose" at bounding box center [237, 414] width 8 height 8
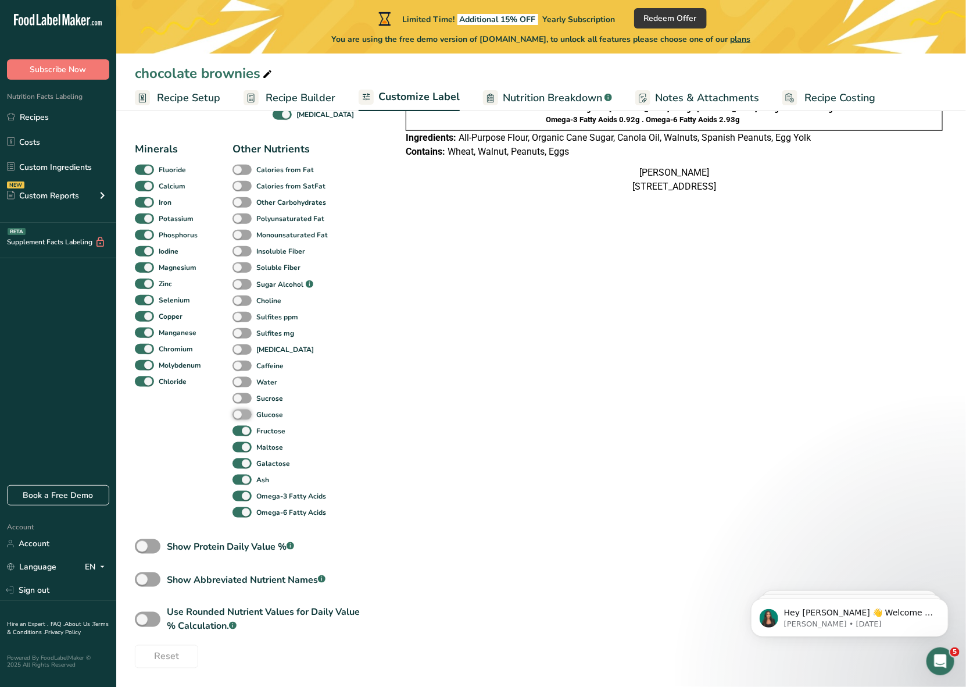
checkbox input "true"
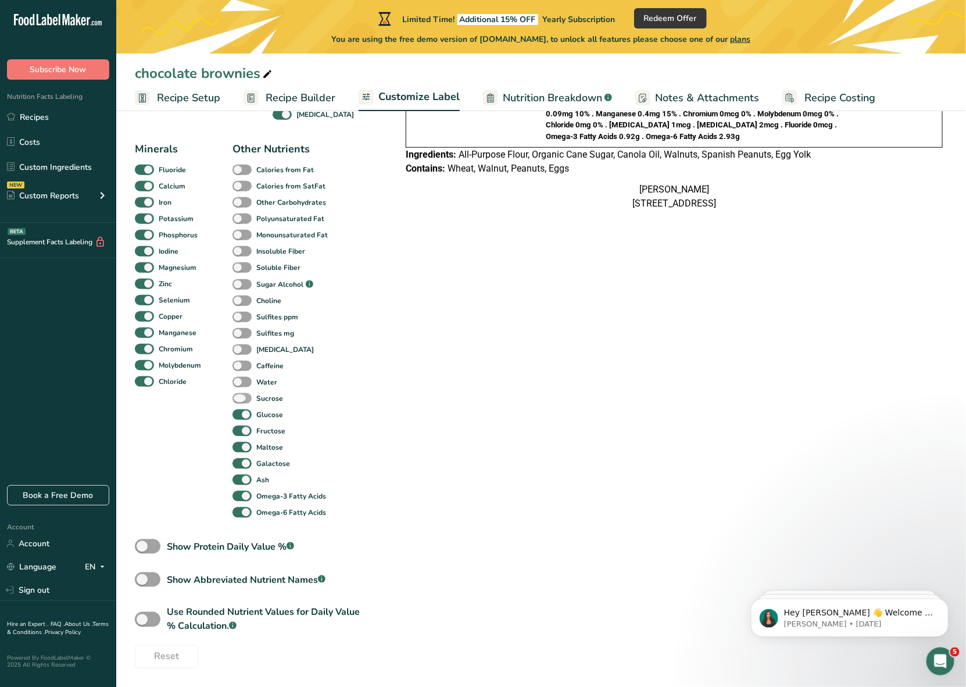
click at [242, 395] on span at bounding box center [242, 398] width 19 height 11
click at [240, 395] on input "Sucrose" at bounding box center [237, 398] width 8 height 8
checkbox input "true"
click at [241, 378] on span at bounding box center [242, 382] width 19 height 11
click at [240, 378] on input "Water" at bounding box center [237, 382] width 8 height 8
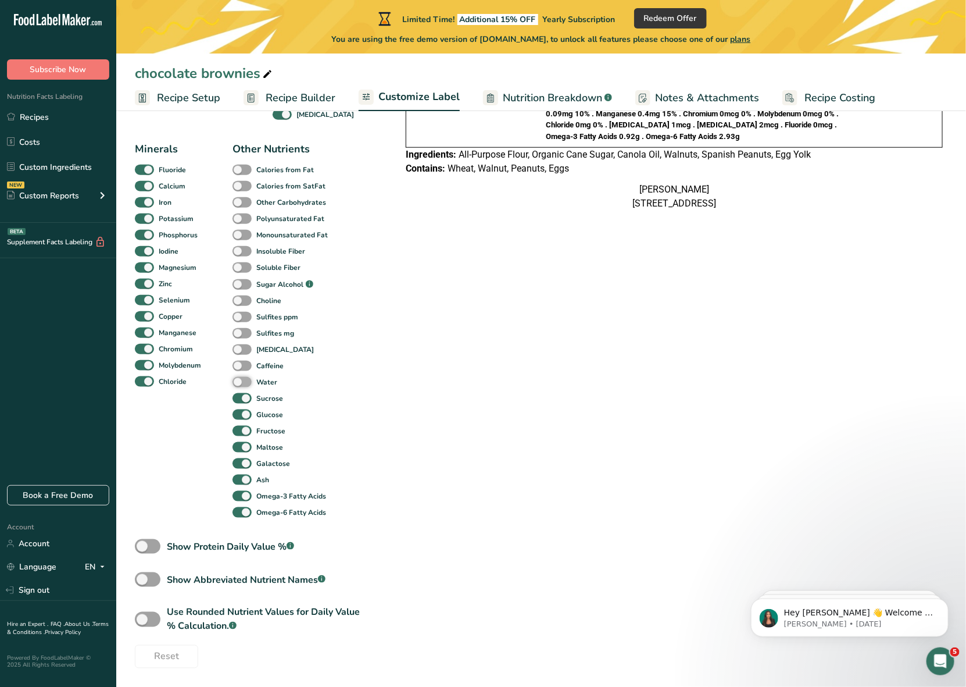
checkbox input "true"
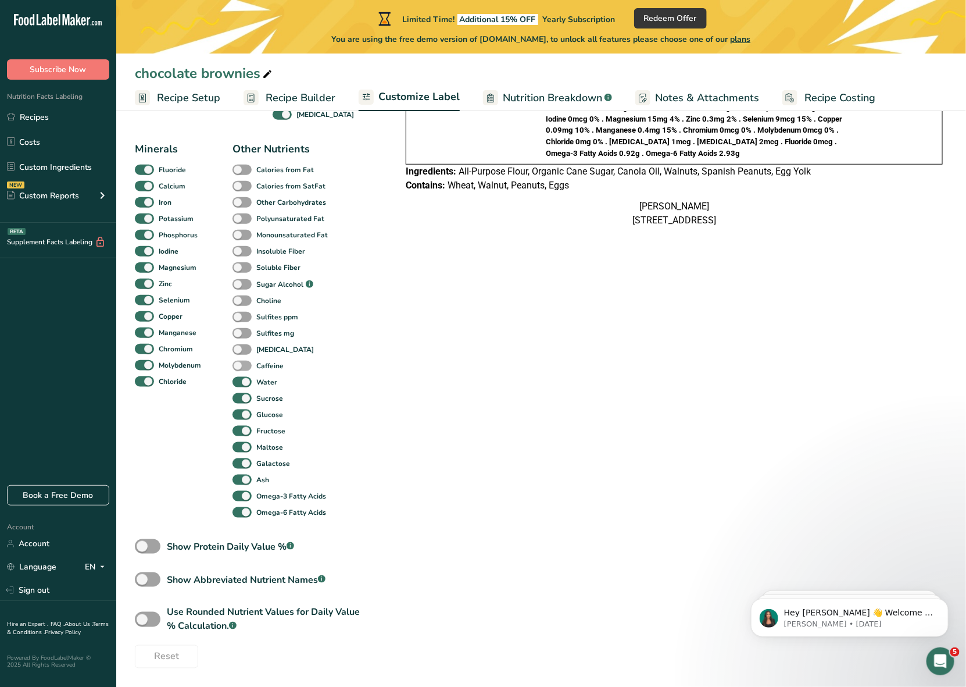
click at [242, 364] on span at bounding box center [242, 365] width 19 height 11
click at [240, 364] on input "Caffeine" at bounding box center [237, 366] width 8 height 8
checkbox input "true"
click at [240, 349] on span at bounding box center [242, 349] width 19 height 11
click at [240, 349] on input "[MEDICAL_DATA]" at bounding box center [237, 349] width 8 height 8
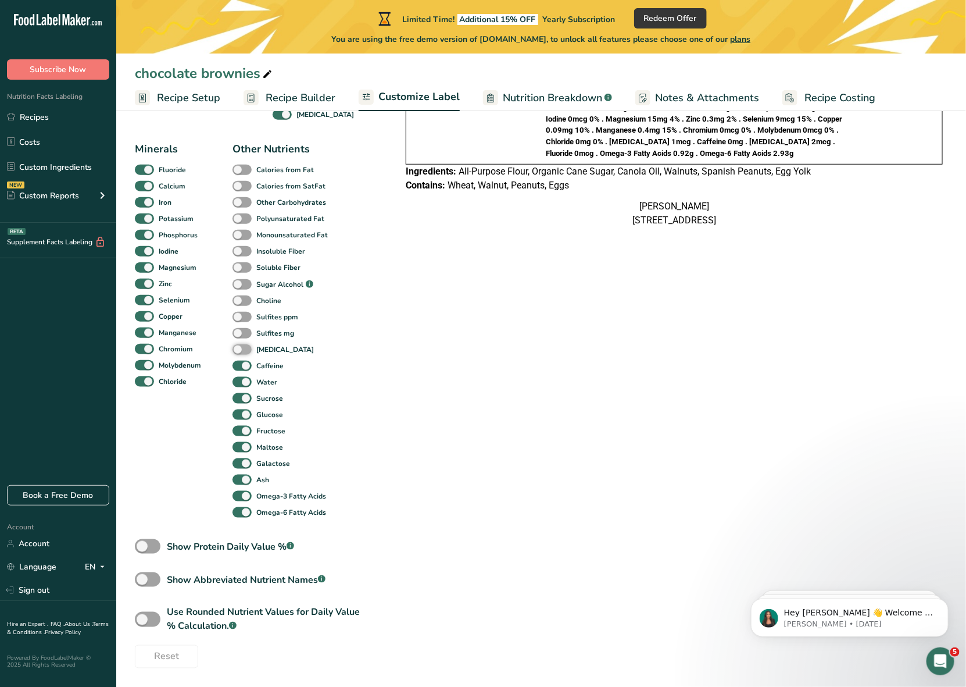
checkbox input "true"
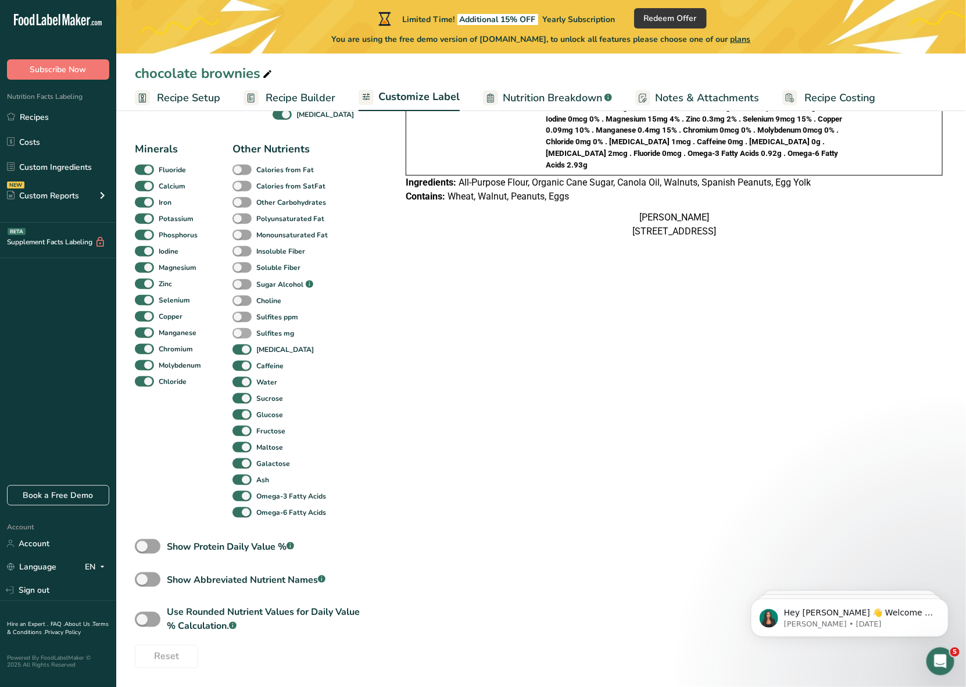
click at [245, 329] on span at bounding box center [242, 333] width 19 height 11
click at [240, 329] on input "Sulfites mg" at bounding box center [237, 333] width 8 height 8
checkbox input "true"
click at [246, 313] on span at bounding box center [242, 317] width 19 height 11
click at [240, 313] on input "Sulfites ppm" at bounding box center [237, 317] width 8 height 8
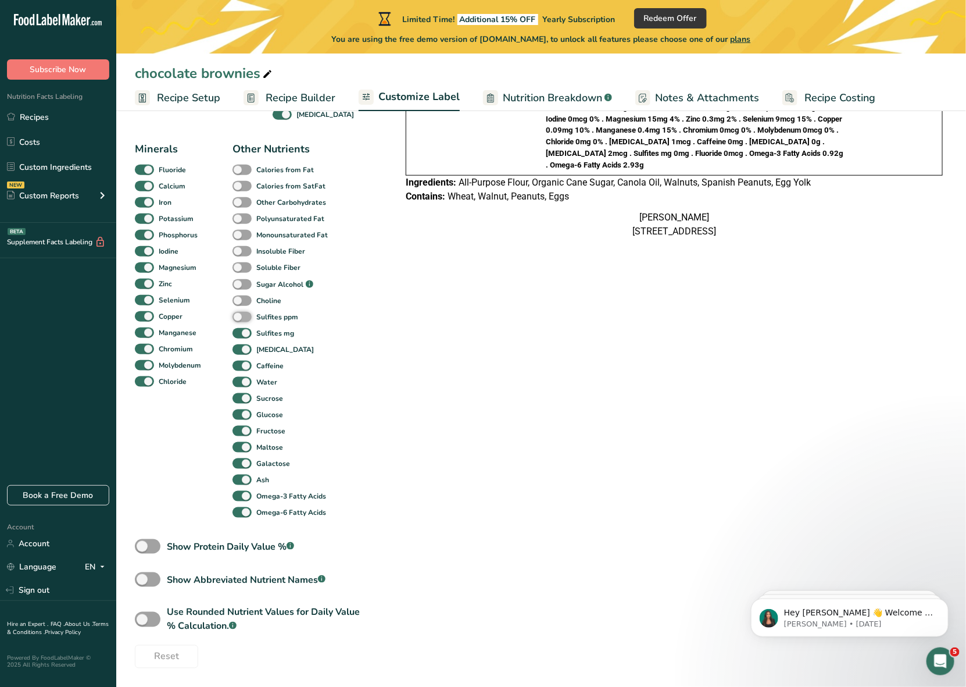
checkbox input "true"
click at [245, 296] on span at bounding box center [242, 300] width 19 height 11
click at [240, 296] on input "Choline" at bounding box center [237, 300] width 8 height 8
checkbox input "true"
click at [242, 280] on span at bounding box center [242, 284] width 19 height 11
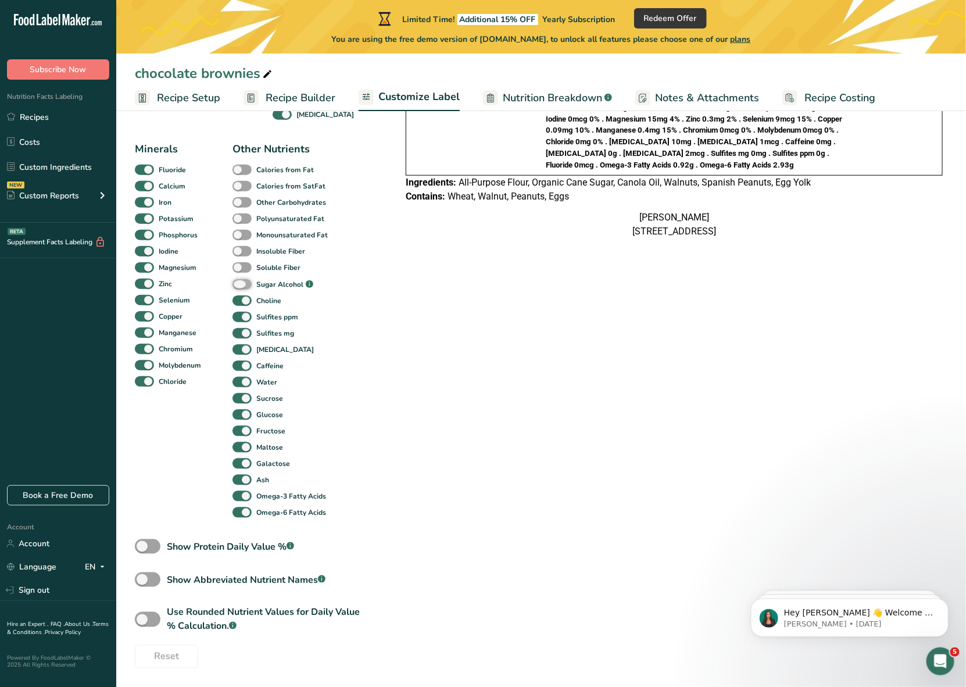
click at [240, 281] on input "Sugar Alcohol .a-a{fill:#347362;}.b-a{fill:#fff;}" at bounding box center [237, 285] width 8 height 8
checkbox input "true"
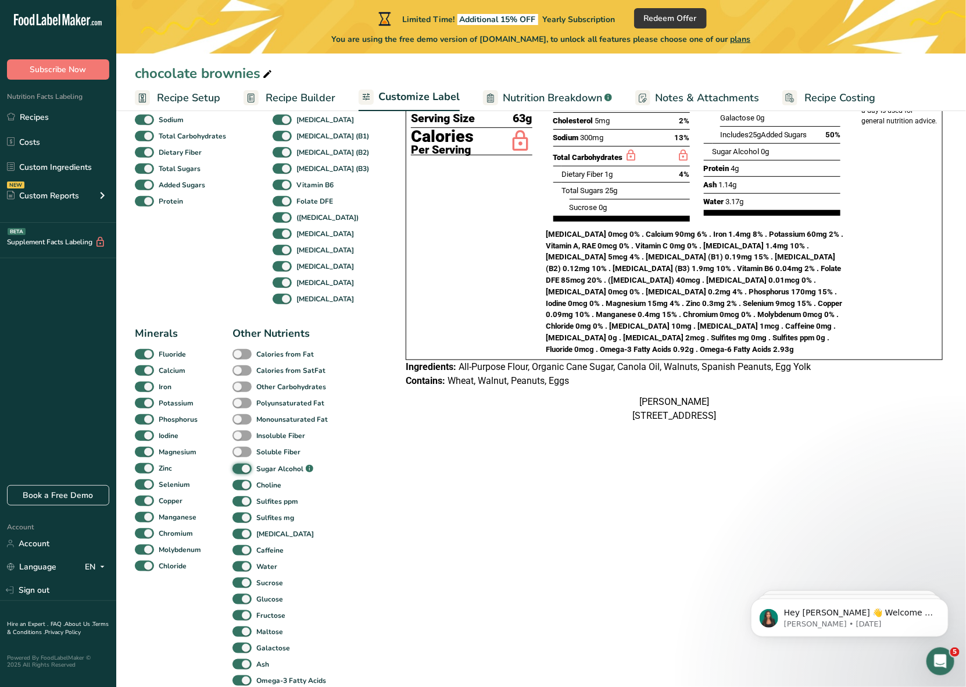
scroll to position [150, 0]
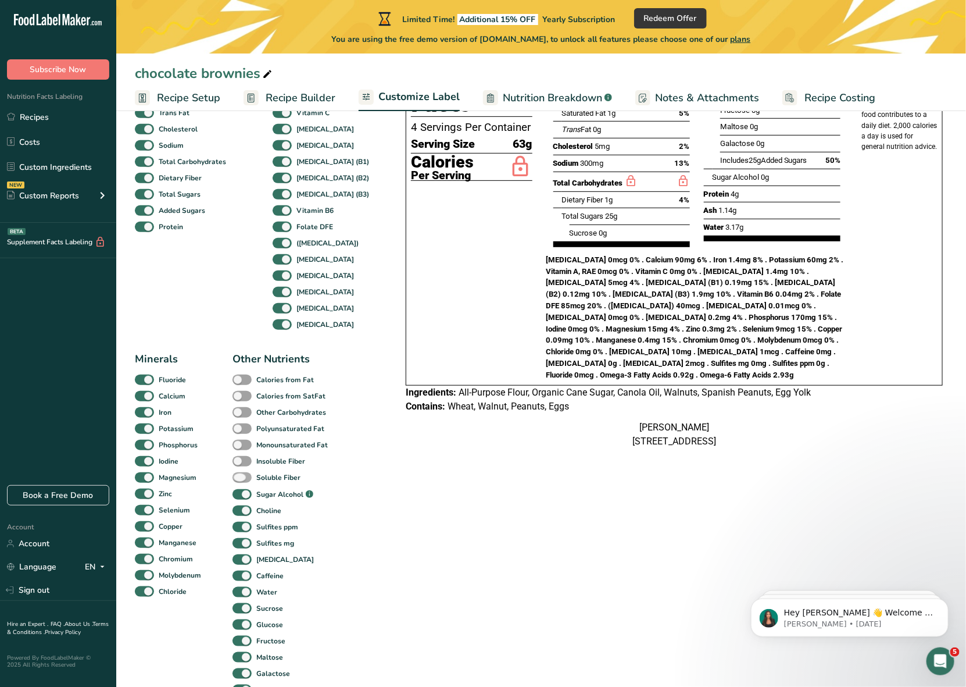
click at [246, 477] on span at bounding box center [242, 477] width 19 height 11
click at [240, 477] on input "Soluble Fiber" at bounding box center [237, 477] width 8 height 8
checkbox input "true"
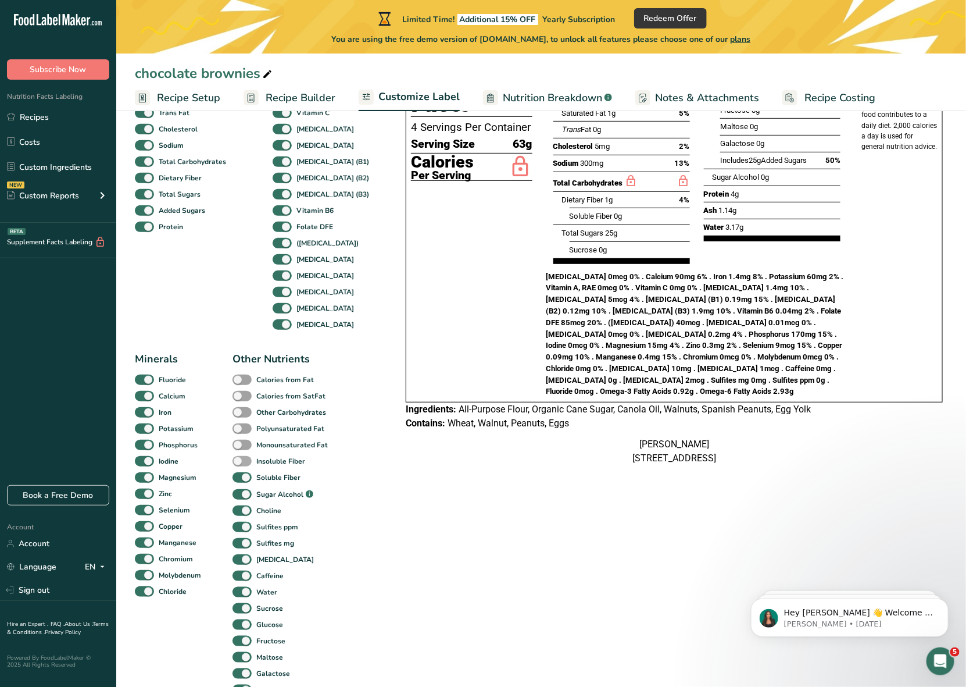
click at [240, 465] on span at bounding box center [242, 461] width 19 height 11
click at [240, 464] on input "Insoluble Fiber" at bounding box center [237, 461] width 8 height 8
checkbox input "true"
click at [243, 446] on span at bounding box center [242, 444] width 19 height 11
click at [240, 446] on input "Monounsaturated Fat" at bounding box center [237, 445] width 8 height 8
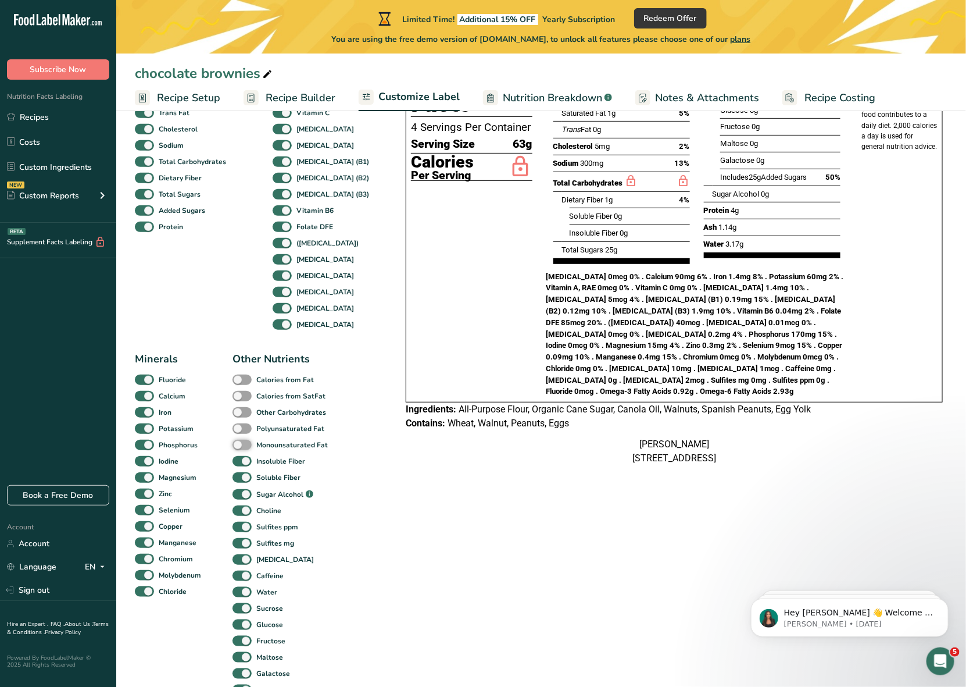
checkbox input "true"
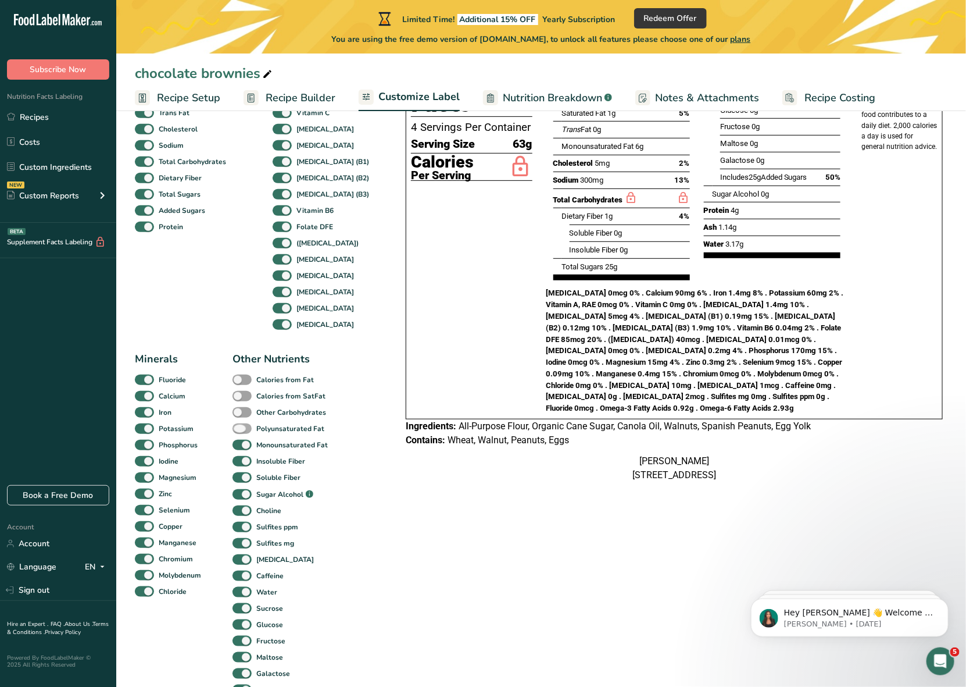
click at [243, 427] on span at bounding box center [242, 428] width 19 height 11
click at [240, 427] on input "Polyunsaturated Fat" at bounding box center [237, 428] width 8 height 8
checkbox input "true"
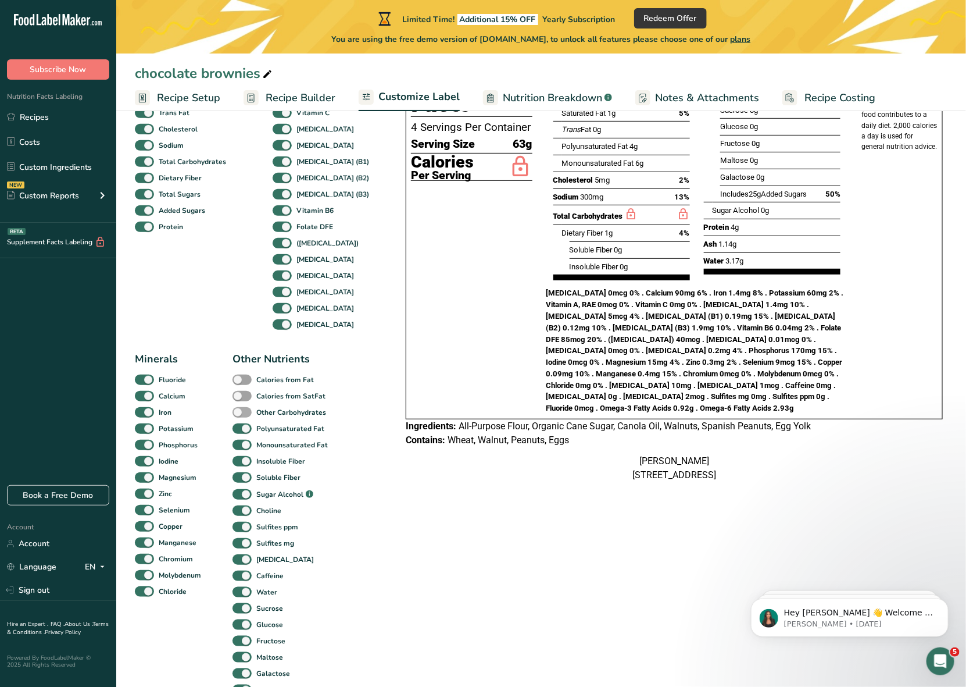
click at [245, 411] on span at bounding box center [242, 412] width 19 height 11
click at [240, 411] on input "Other Carbohydrates" at bounding box center [237, 412] width 8 height 8
checkbox input "true"
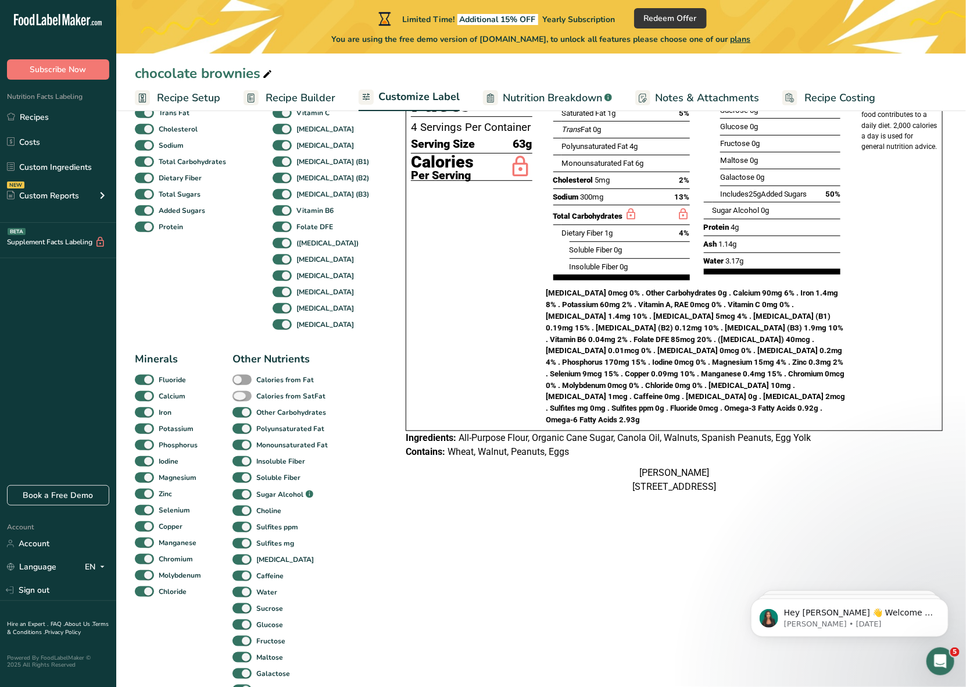
click at [244, 394] on span at bounding box center [242, 396] width 19 height 11
click at [240, 394] on input "Calories from SatFat" at bounding box center [237, 396] width 8 height 8
checkbox input "true"
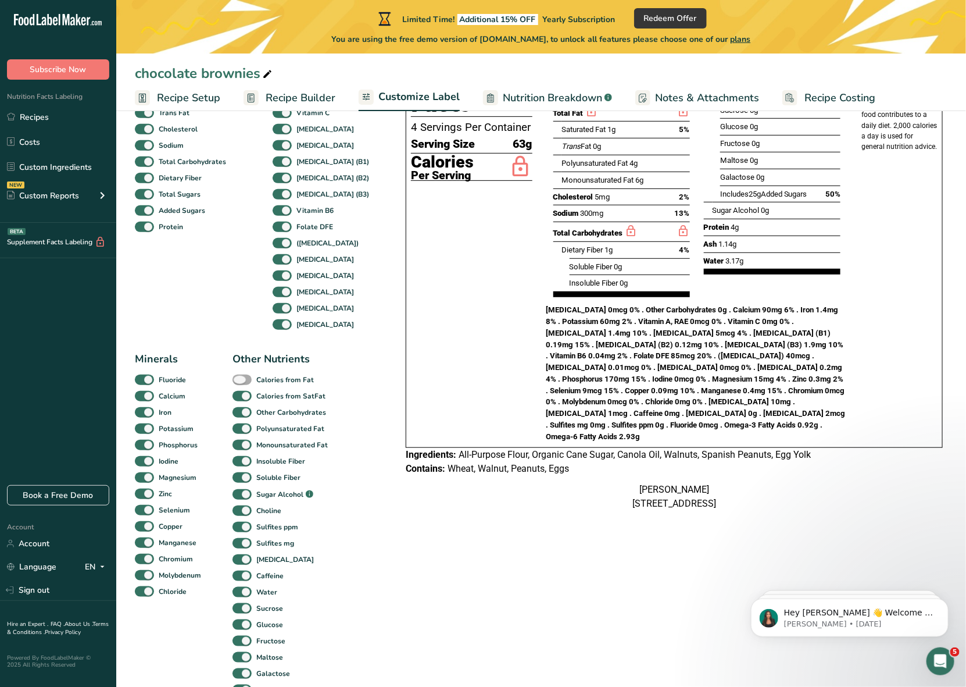
click at [244, 379] on span at bounding box center [242, 379] width 19 height 11
click at [240, 379] on input "Calories from Fat" at bounding box center [237, 380] width 8 height 8
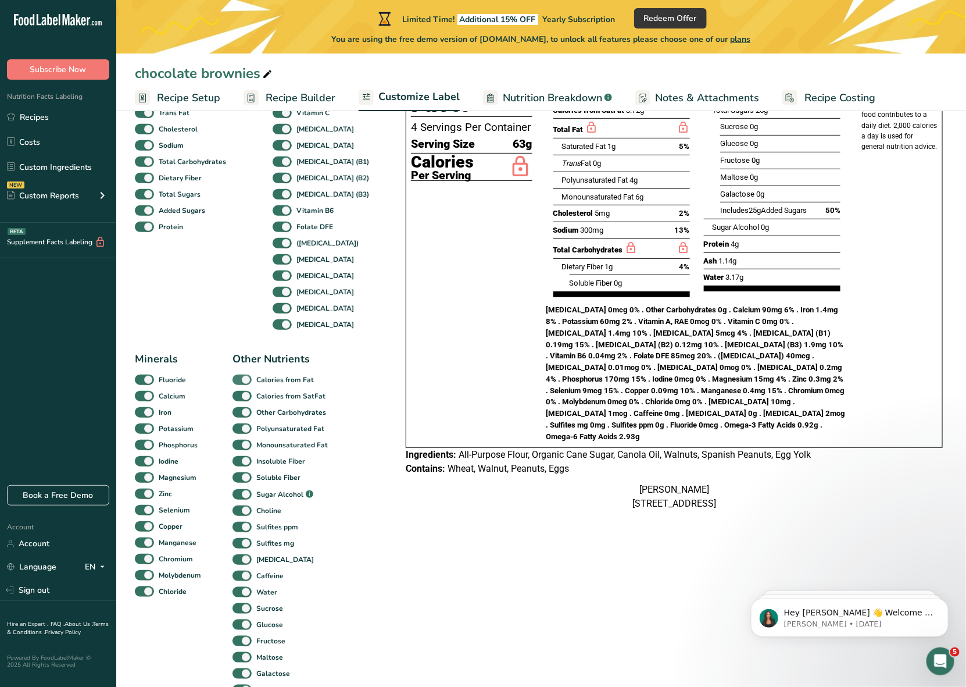
click at [244, 379] on span at bounding box center [242, 379] width 19 height 11
click at [240, 379] on input "Calories from Fat" at bounding box center [237, 380] width 8 height 8
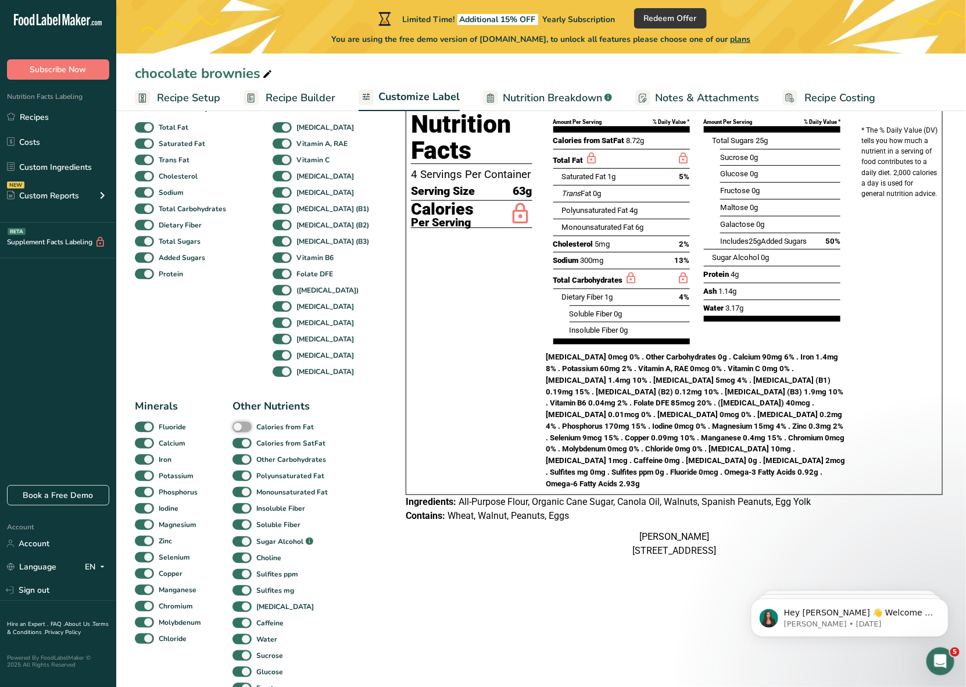
scroll to position [77, 0]
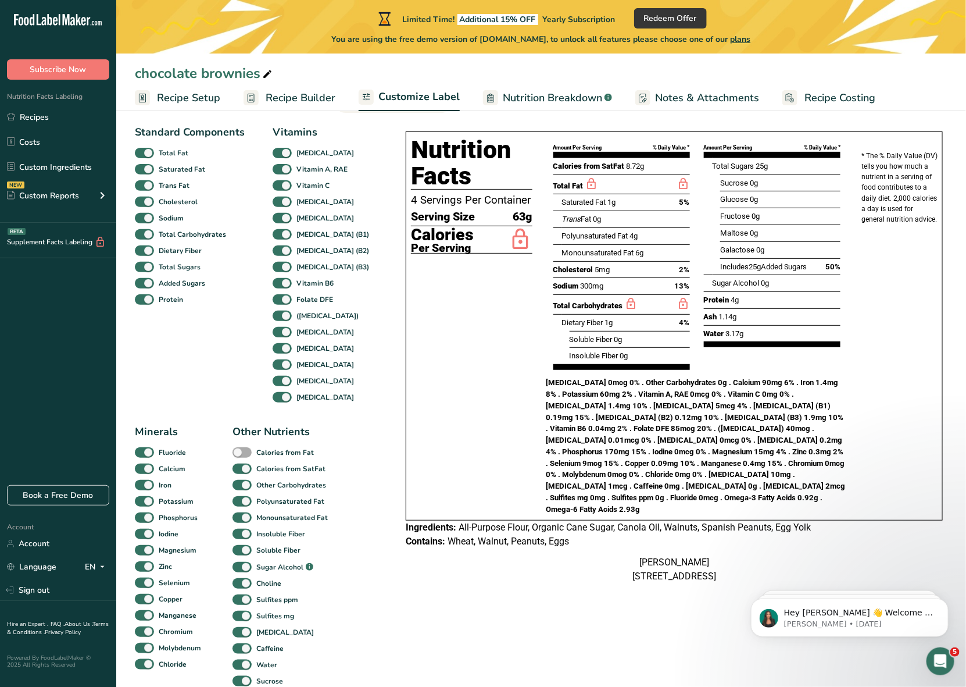
click at [242, 455] on span at bounding box center [242, 452] width 19 height 11
click at [240, 455] on input "Calories from Fat" at bounding box center [237, 452] width 8 height 8
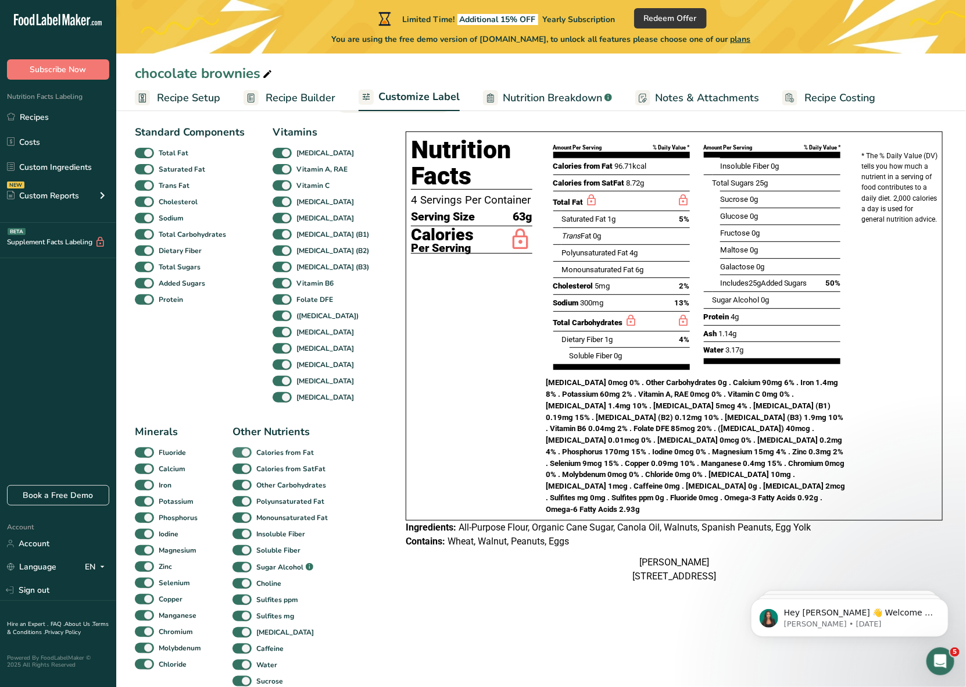
click at [242, 455] on span at bounding box center [242, 452] width 19 height 11
click at [240, 455] on input "Calories from Fat" at bounding box center [237, 452] width 8 height 8
checkbox input "false"
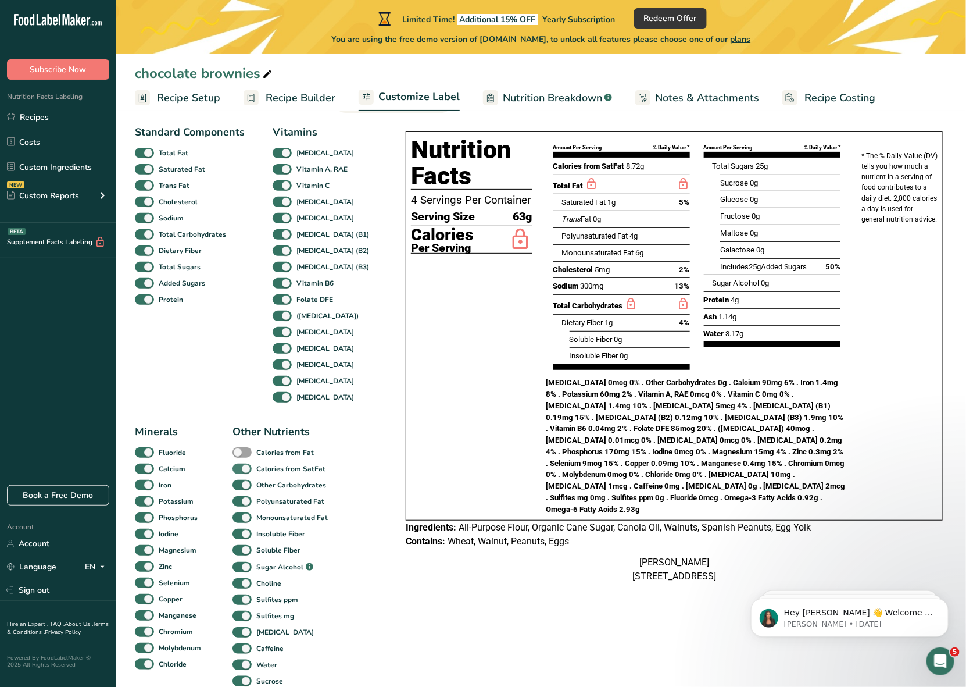
click at [242, 471] on span at bounding box center [242, 468] width 19 height 11
click at [240, 471] on input "Calories from SatFat" at bounding box center [237, 468] width 8 height 8
checkbox input "false"
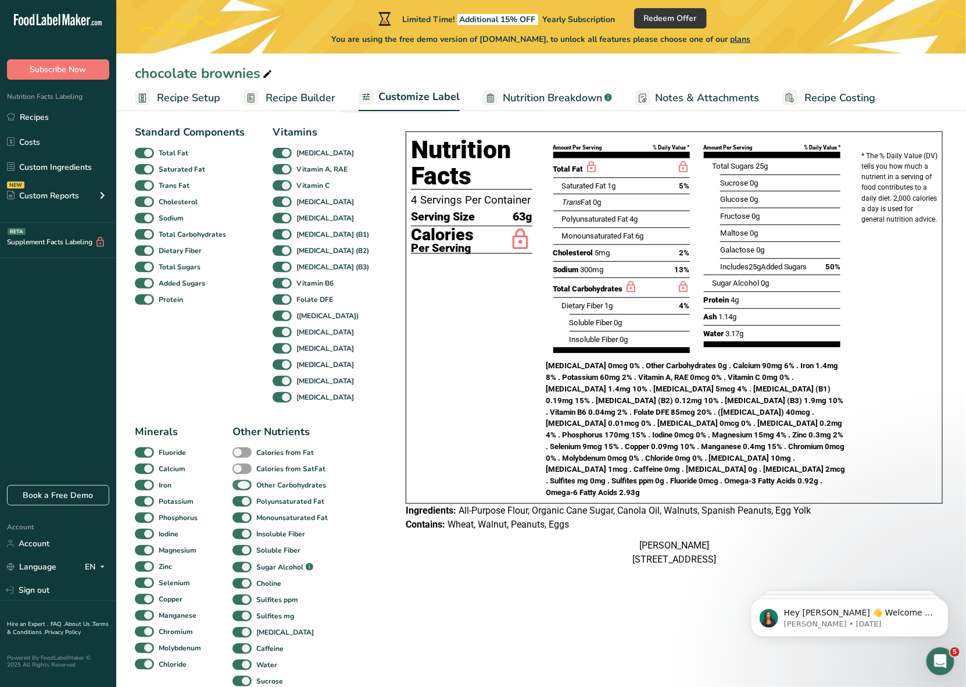
click at [243, 488] on span at bounding box center [242, 485] width 19 height 11
click at [240, 488] on input "Other Carbohydrates" at bounding box center [237, 485] width 8 height 8
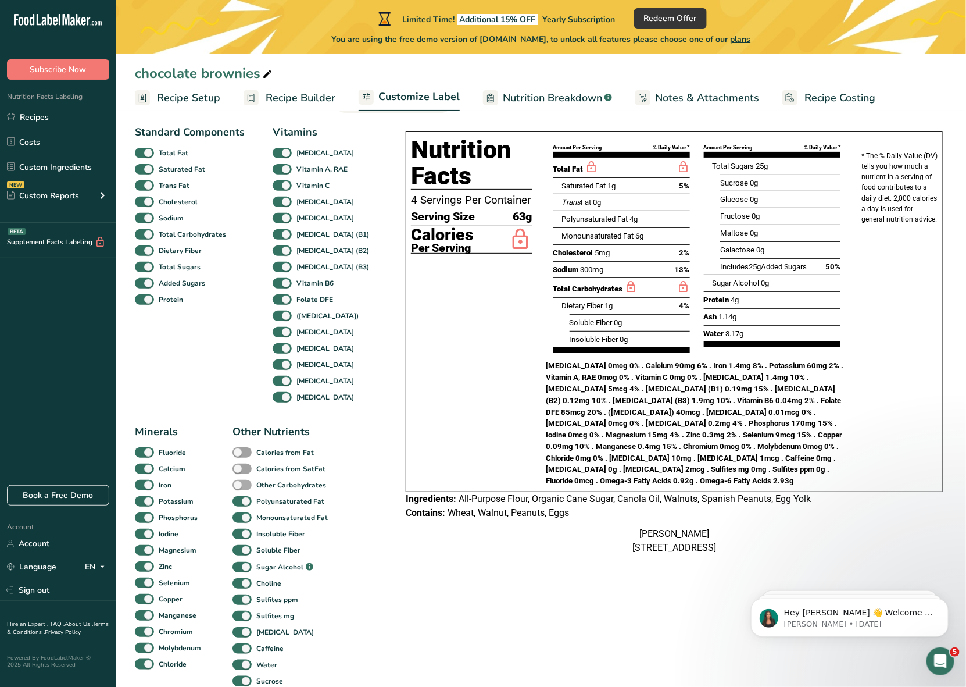
click at [242, 488] on span at bounding box center [242, 485] width 19 height 11
click at [240, 488] on input "Other Carbohydrates" at bounding box center [237, 485] width 8 height 8
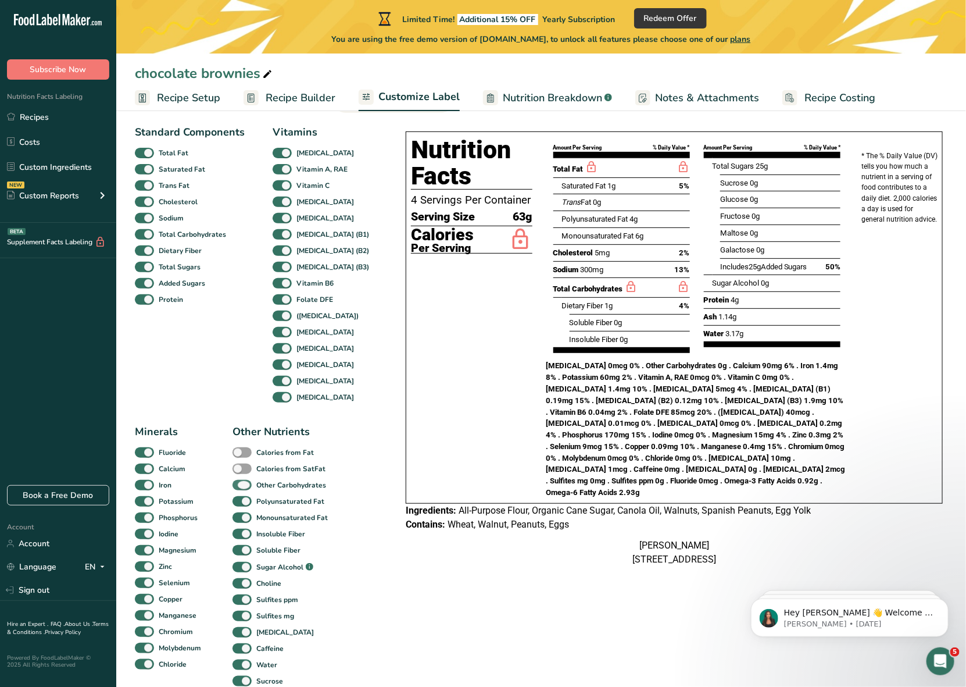
click at [242, 488] on span at bounding box center [242, 485] width 19 height 11
click at [240, 488] on input "Other Carbohydrates" at bounding box center [237, 485] width 8 height 8
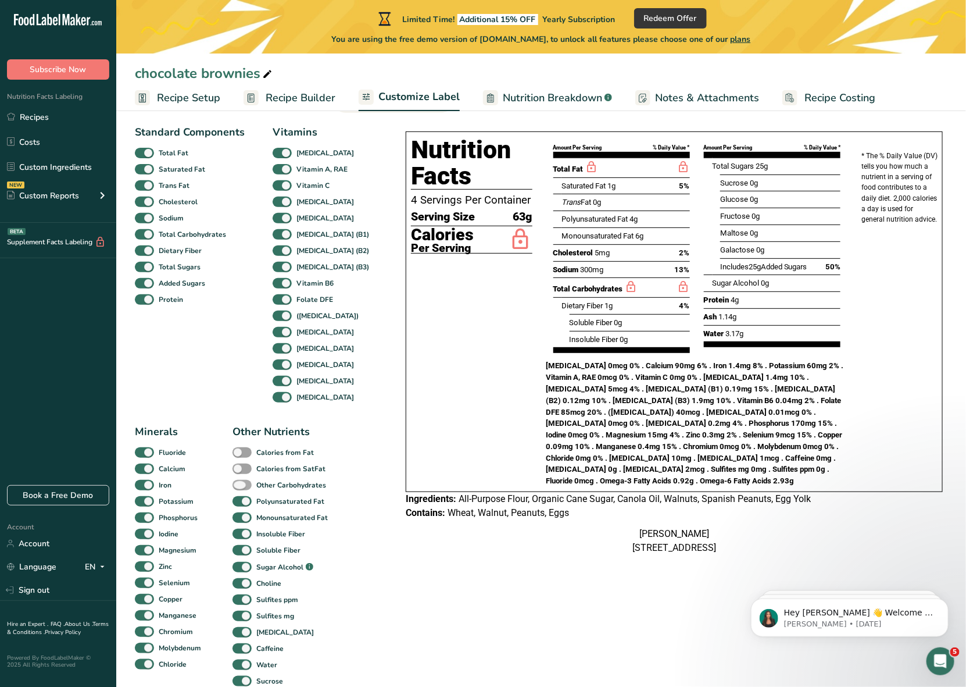
click at [242, 488] on span at bounding box center [242, 485] width 19 height 11
click at [240, 488] on input "Other Carbohydrates" at bounding box center [237, 485] width 8 height 8
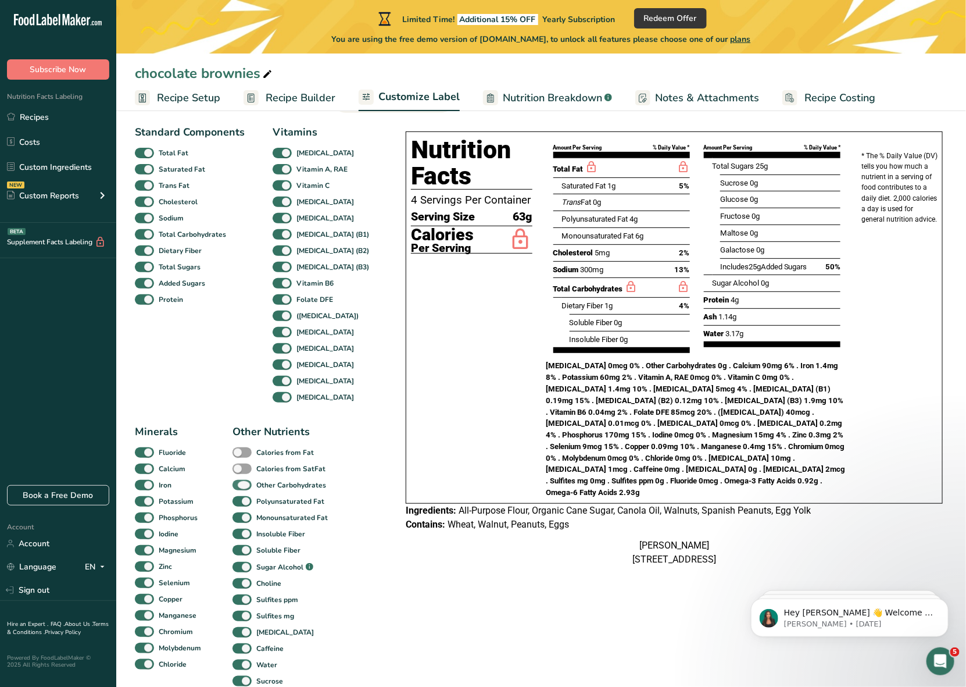
click at [242, 488] on span at bounding box center [242, 485] width 19 height 11
click at [240, 488] on input "Other Carbohydrates" at bounding box center [237, 485] width 8 height 8
checkbox input "false"
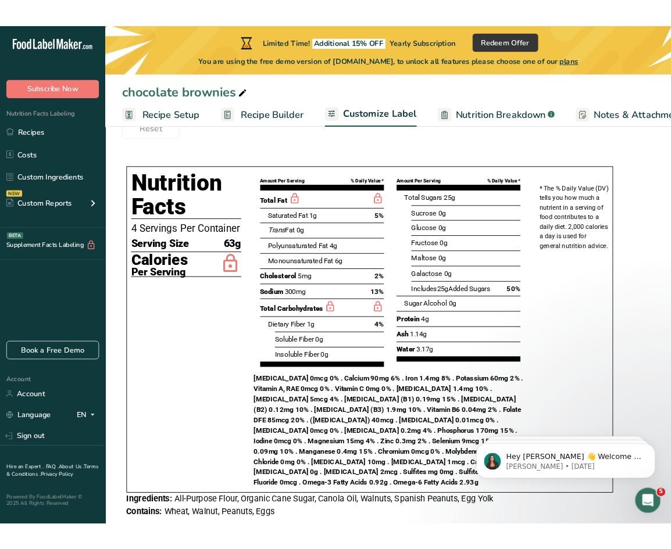
scroll to position [939, 0]
